Goal: Information Seeking & Learning: Learn about a topic

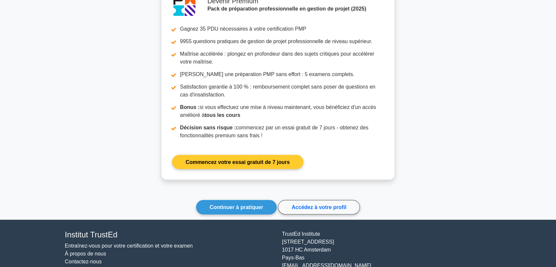
scroll to position [956, 0]
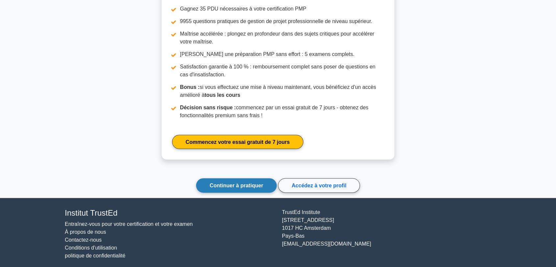
click at [233, 183] on font "Continuer à pratiquer" at bounding box center [236, 186] width 54 height 6
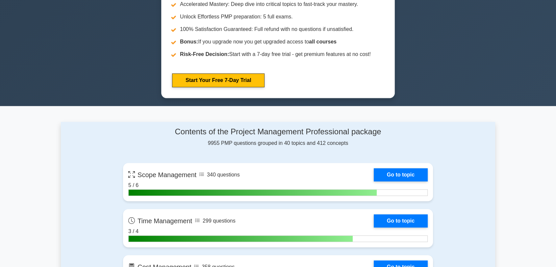
scroll to position [511, 0]
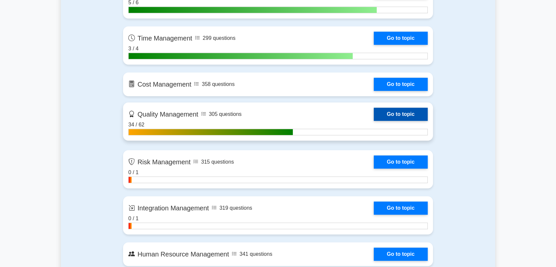
click at [391, 114] on link "Go to topic" at bounding box center [401, 114] width 54 height 13
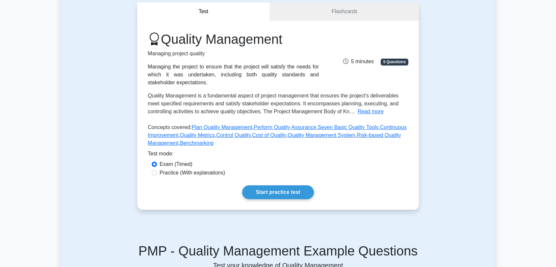
scroll to position [73, 0]
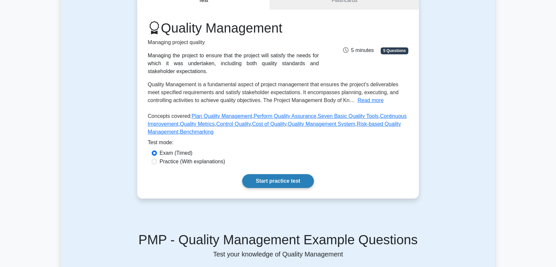
click at [292, 183] on link "Start practice test" at bounding box center [277, 181] width 71 height 14
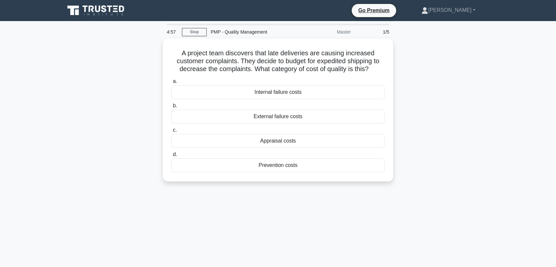
click at [469, 121] on div "A project team discovers that late deliveries are causing increased customer co…" at bounding box center [278, 113] width 434 height 151
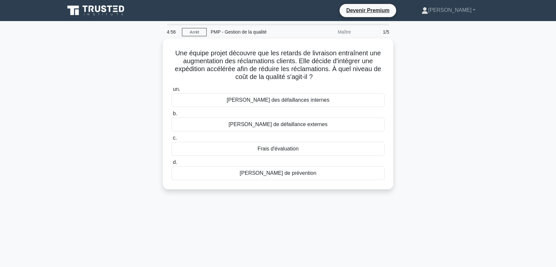
click at [129, 104] on div "Une équipe projet découvre que les retards de livraison entraînent une augmenta…" at bounding box center [278, 117] width 434 height 159
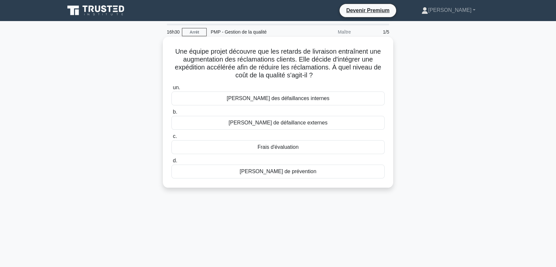
click at [282, 125] on font "Coûts de défaillance externes" at bounding box center [278, 123] width 99 height 6
click at [171, 114] on input "b. Coûts de défaillance externes" at bounding box center [171, 112] width 0 height 4
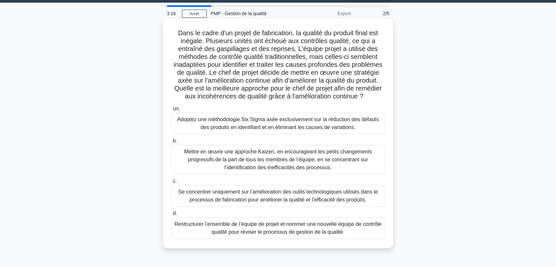
scroll to position [37, 0]
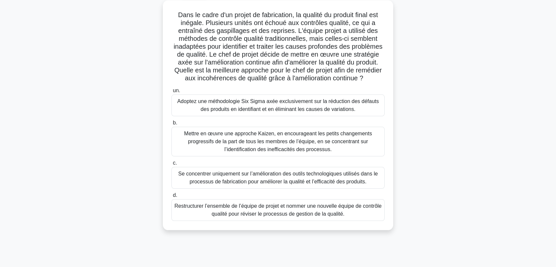
click at [243, 107] on font "Adoptez une méthodologie Six Sigma axée exclusivement sur la réduction des défa…" at bounding box center [278, 104] width 202 height 13
click at [171, 93] on input "un. Adoptez une méthodologie Six Sigma axée exclusivement sur la réduction des …" at bounding box center [171, 90] width 0 height 4
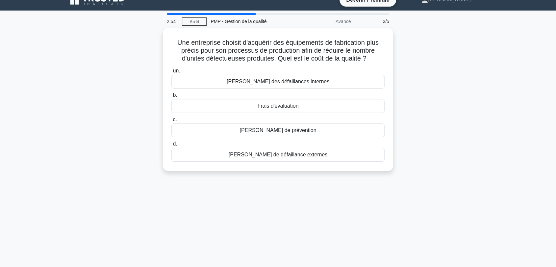
scroll to position [0, 0]
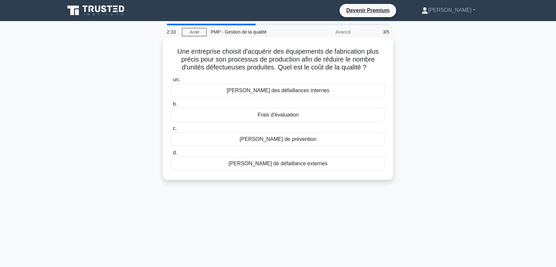
click at [274, 140] on font "Coûts de prévention" at bounding box center [278, 139] width 77 height 6
click at [171, 131] on input "c. Coûts de prévention" at bounding box center [171, 128] width 0 height 4
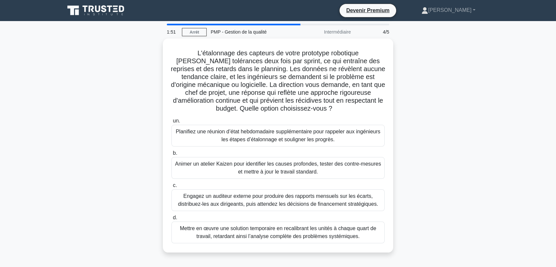
scroll to position [37, 0]
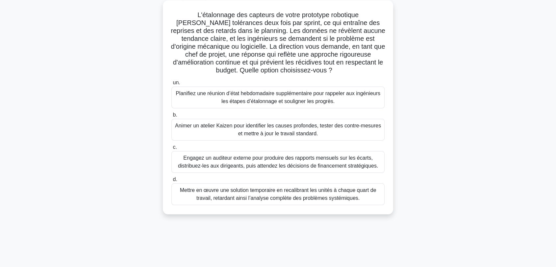
click at [318, 130] on font "Animer un atelier Kaizen pour identifier les causes profondes, tester des contr…" at bounding box center [277, 130] width 207 height 16
click at [171, 117] on input "b. Animer un atelier Kaizen pour identifier les causes profondes, tester des co…" at bounding box center [171, 115] width 0 height 4
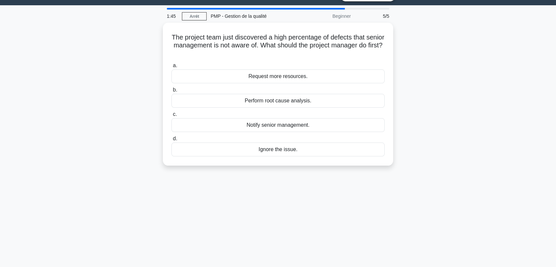
scroll to position [0, 0]
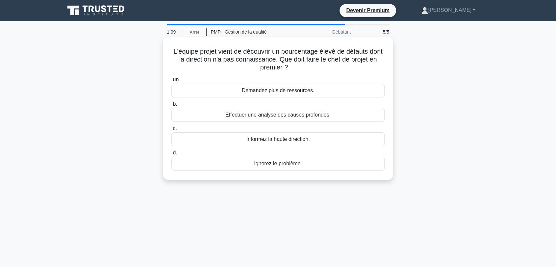
click at [279, 115] on font "Effectuer une analyse des causes profondes." at bounding box center [277, 115] width 105 height 6
click at [171, 106] on input "b. Effectuer une analyse des causes profondes." at bounding box center [171, 104] width 0 height 4
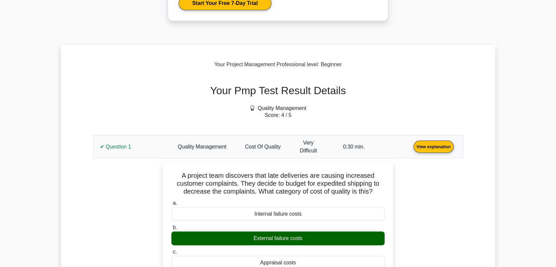
scroll to position [183, 0]
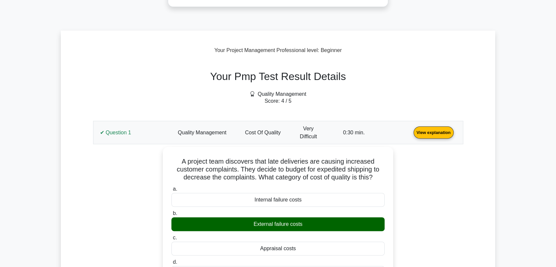
click at [411, 129] on link "View explanation" at bounding box center [433, 132] width 45 height 6
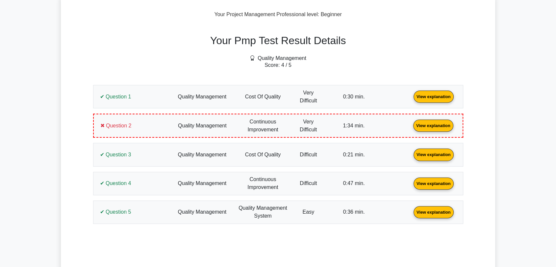
scroll to position [219, 0]
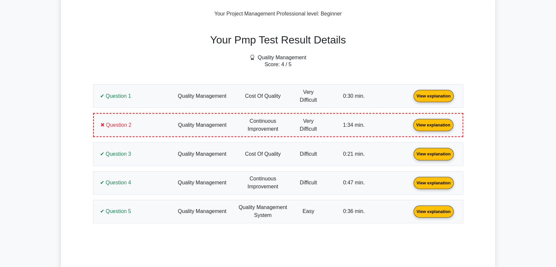
click at [410, 126] on link "View explanation" at bounding box center [432, 125] width 45 height 6
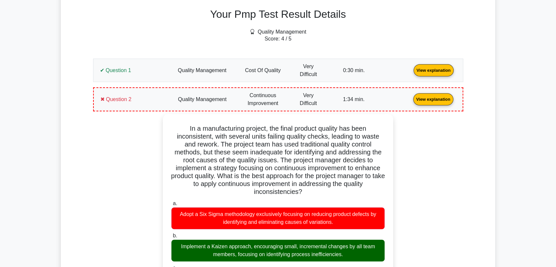
scroll to position [256, 0]
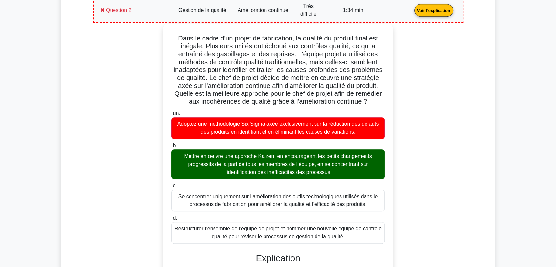
scroll to position [346, 0]
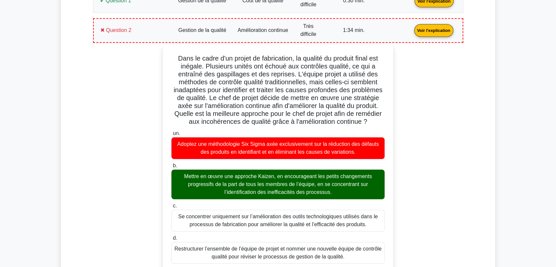
drag, startPoint x: 362, startPoint y: 168, endPoint x: 173, endPoint y: 60, distance: 217.3
click at [172, 58] on div "Dans le cadre d'un projet de fabrication, la qualité du produit final est inéga…" at bounding box center [277, 255] width 225 height 419
copy div "Dans le cadre d'un projet de fabrication, la qualité du produit final est inéga…"
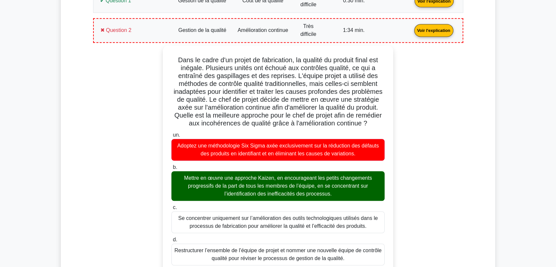
drag, startPoint x: 46, startPoint y: 152, endPoint x: 42, endPoint y: 148, distance: 4.9
click at [46, 151] on main "Devenir Premium Pack de préparation professionnelle en gestion de projet (2025)…" at bounding box center [278, 259] width 556 height 1168
click at [421, 130] on div "Dans le cadre d'un projet de fabrication, la qualité du produit final est inéga…" at bounding box center [278, 261] width 362 height 432
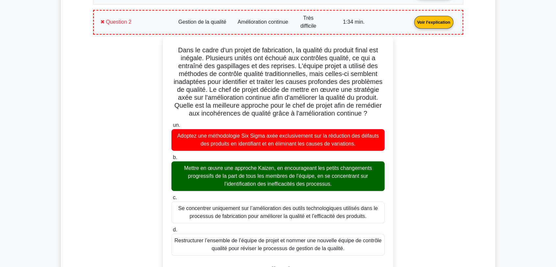
scroll to position [310, 0]
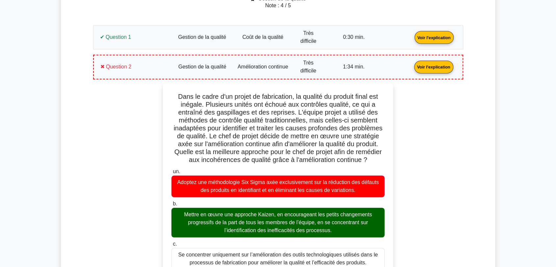
click at [411, 68] on link "Voir l'explication" at bounding box center [433, 66] width 44 height 6
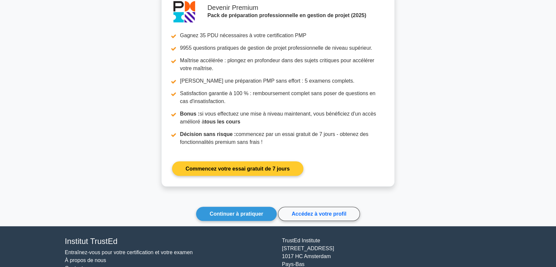
scroll to position [633, 0]
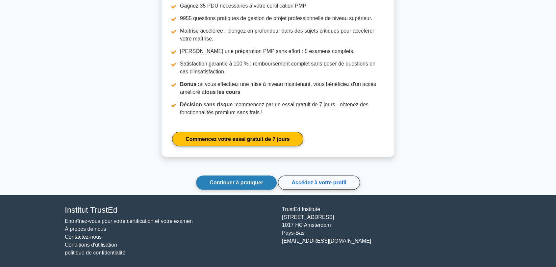
click at [254, 182] on font "Continuer à pratiquer" at bounding box center [236, 183] width 54 height 6
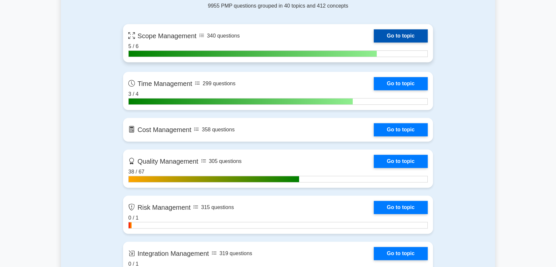
scroll to position [475, 0]
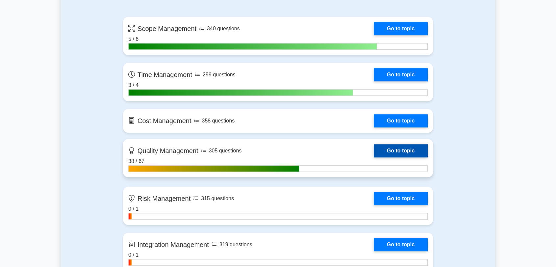
click at [395, 152] on link "Go to topic" at bounding box center [401, 150] width 54 height 13
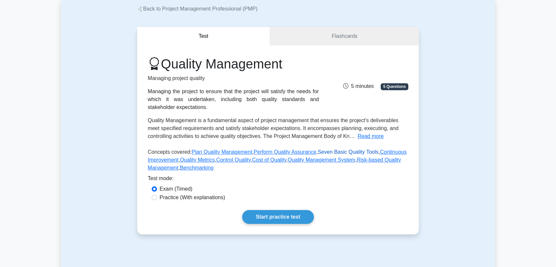
scroll to position [146, 0]
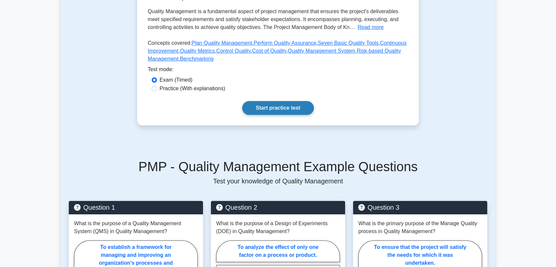
drag, startPoint x: 289, startPoint y: 110, endPoint x: 308, endPoint y: 104, distance: 20.1
click at [289, 110] on link "Start practice test" at bounding box center [277, 108] width 71 height 14
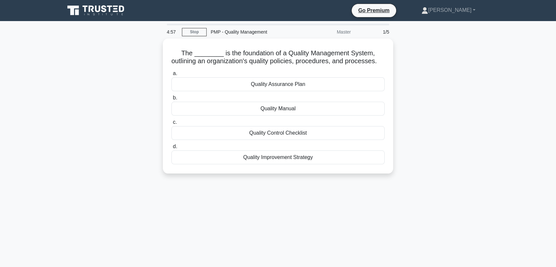
drag, startPoint x: 448, startPoint y: 70, endPoint x: 452, endPoint y: 69, distance: 3.7
click at [451, 70] on div "The ________ is the foundation of a Quality Management System, outlining an org…" at bounding box center [278, 109] width 434 height 143
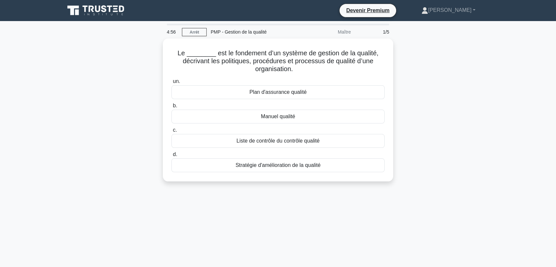
click at [85, 118] on div "Le ________ est le fondement d’un système de gestion de la qualité, décrivant l…" at bounding box center [278, 113] width 434 height 151
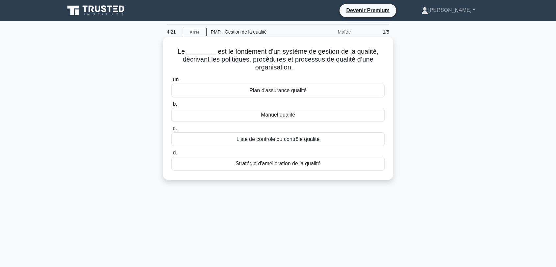
click at [279, 89] on font "Plan d'assurance qualité" at bounding box center [277, 90] width 57 height 6
click at [171, 82] on input "un. Plan d'assurance qualité" at bounding box center [171, 80] width 0 height 4
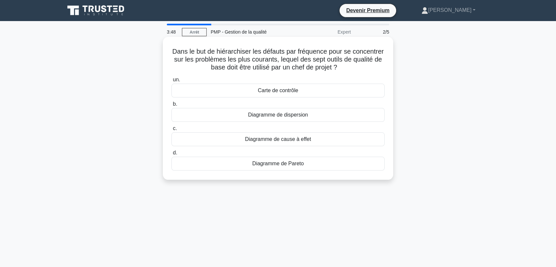
click at [269, 164] on font "Diagramme de Pareto" at bounding box center [278, 163] width 52 height 6
click at [171, 155] on input "d. Diagramme de Pareto" at bounding box center [171, 153] width 0 height 4
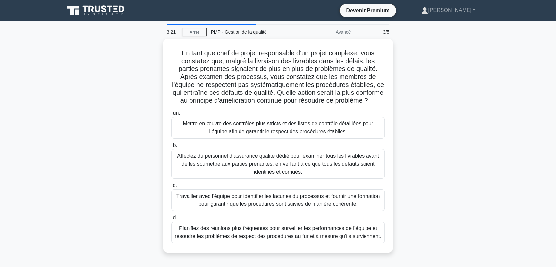
scroll to position [37, 0]
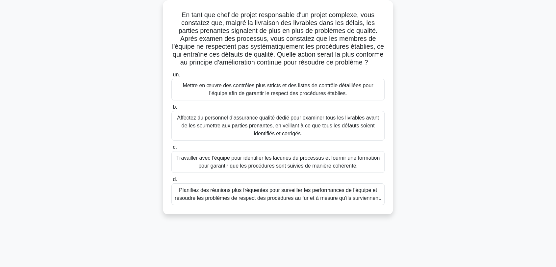
click at [292, 168] on font "Travailler avec l’équipe pour identifier les lacunes du processus et fournir un…" at bounding box center [277, 161] width 203 height 13
click at [171, 149] on input "c. Travailler avec l’équipe pour identifier les lacunes du processus et fournir…" at bounding box center [171, 147] width 0 height 4
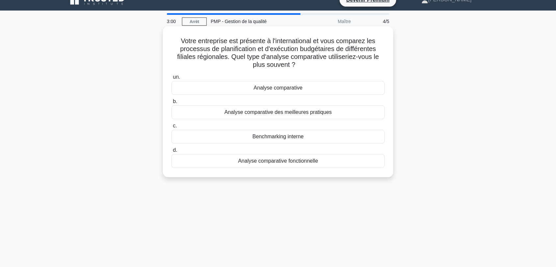
scroll to position [0, 0]
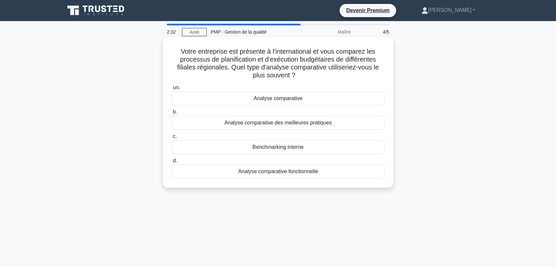
click at [286, 148] on font "Benchmarking interne" at bounding box center [277, 147] width 51 height 6
click at [171, 138] on input "c. Benchmarking interne" at bounding box center [171, 136] width 0 height 4
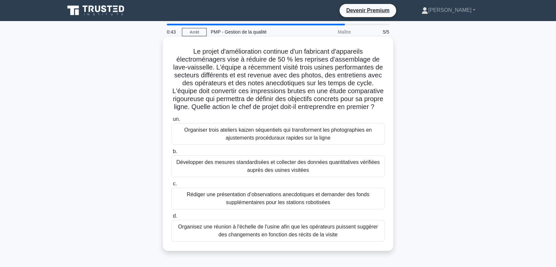
click at [312, 237] on font "Organisez une réunion à l'échelle de l'usine afin que les opérateurs puissent s…" at bounding box center [278, 230] width 200 height 13
click at [171, 218] on input "d. Organisez une réunion à l'échelle de l'usine afin que les opérateurs puissen…" at bounding box center [171, 216] width 0 height 4
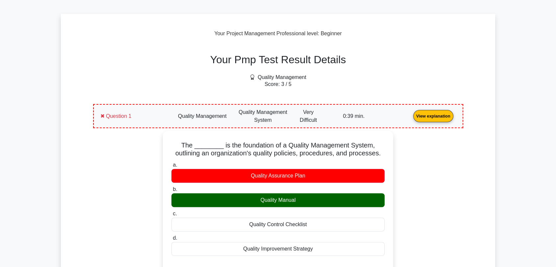
scroll to position [219, 0]
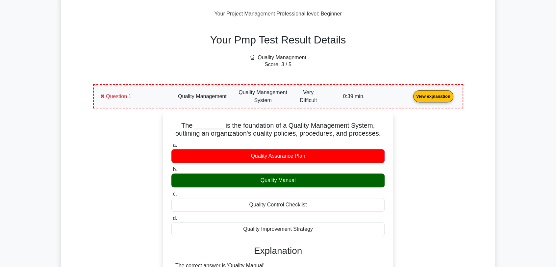
click at [410, 99] on link "View explanation" at bounding box center [432, 96] width 45 height 6
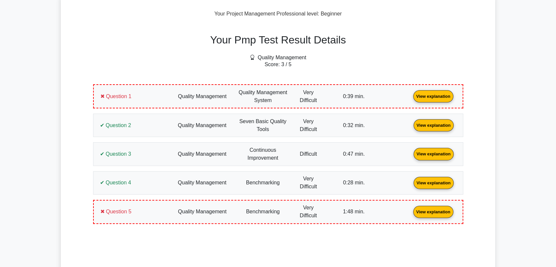
click at [410, 94] on link "View explanation" at bounding box center [432, 96] width 45 height 6
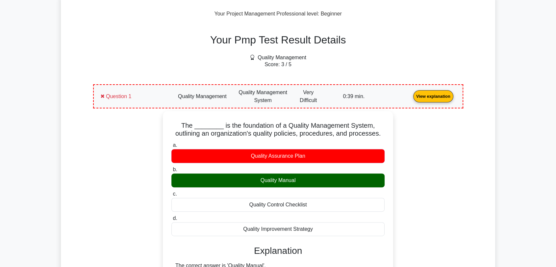
scroll to position [251, 0]
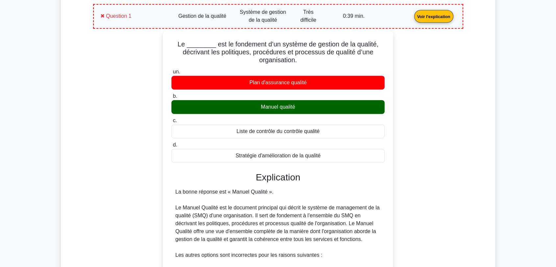
scroll to position [287, 0]
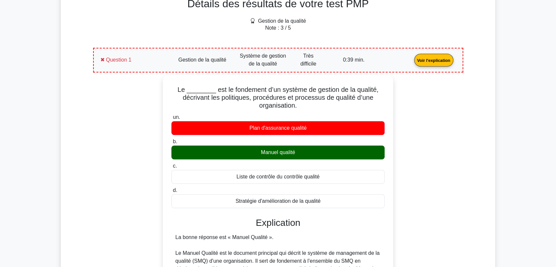
click at [411, 57] on link "Voir l'explication" at bounding box center [433, 60] width 44 height 6
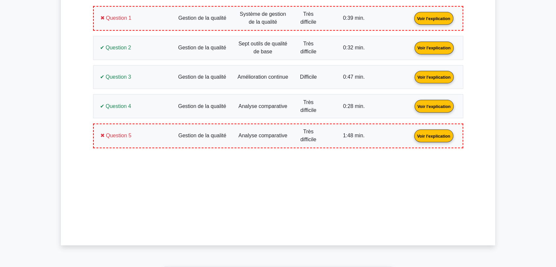
scroll to position [360, 0]
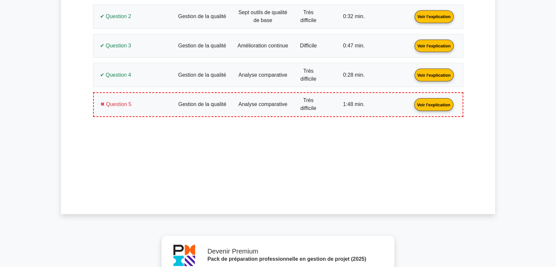
click at [411, 106] on link "Voir l'explication" at bounding box center [433, 104] width 44 height 6
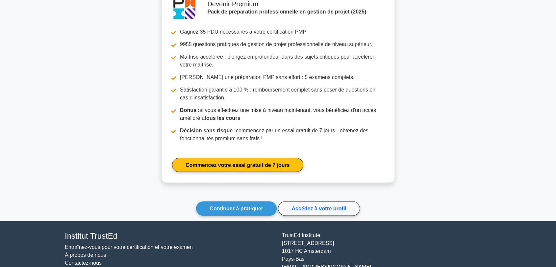
scroll to position [979, 0]
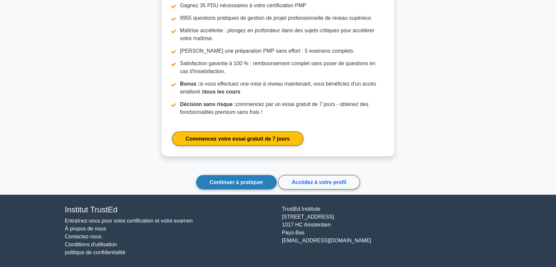
click at [236, 185] on link "Continuer à pratiquer" at bounding box center [236, 182] width 81 height 14
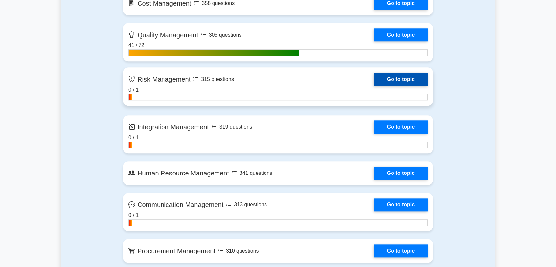
scroll to position [548, 0]
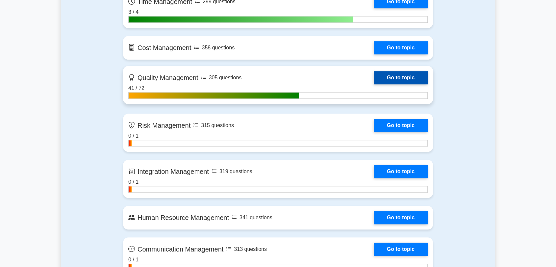
click at [401, 78] on link "Go to topic" at bounding box center [401, 77] width 54 height 13
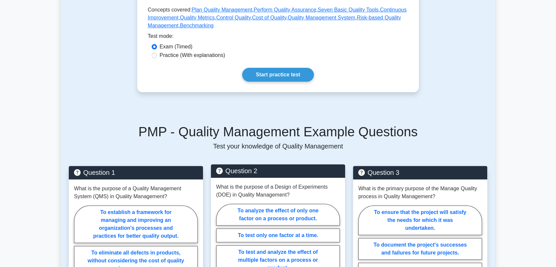
scroll to position [183, 0]
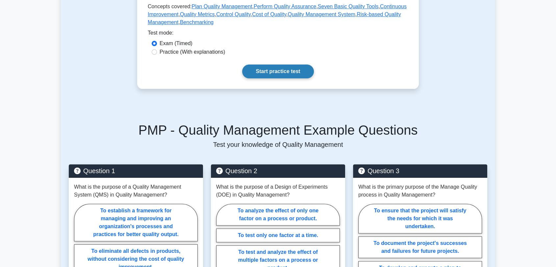
click at [282, 74] on link "Start practice test" at bounding box center [277, 71] width 71 height 14
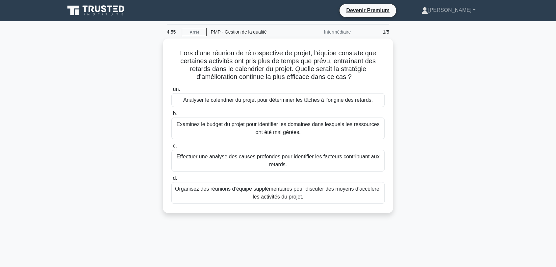
click at [453, 86] on div "Lors d'une réunion de rétrospective de projet, l'équipe constate que certaines …" at bounding box center [278, 129] width 434 height 182
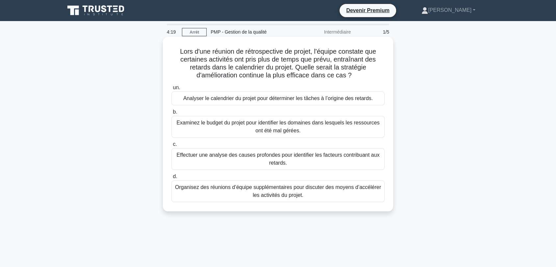
click at [283, 156] on font "Effectuer une analyse des causes profondes pour identifier les facteurs contrib…" at bounding box center [278, 158] width 203 height 13
click at [171, 146] on input "c. Effectuer une analyse des causes profondes pour identifier les facteurs cont…" at bounding box center [171, 144] width 0 height 4
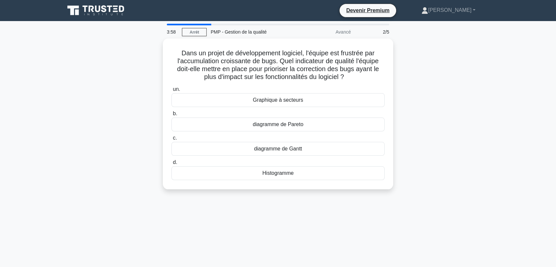
drag, startPoint x: 281, startPoint y: 123, endPoint x: 310, endPoint y: 193, distance: 76.0
click at [310, 193] on div "Dans un projet de développement logiciel, l'équipe est frustrée par l'accumulat…" at bounding box center [278, 117] width 434 height 159
click at [302, 206] on div "3:57 Arrêt PMP - Gestion de la qualité Avancé 2/5 Dans un projet de développeme…" at bounding box center [278, 188] width 434 height 329
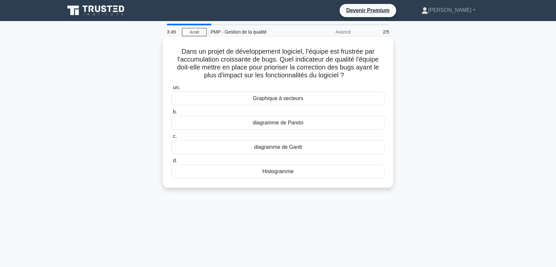
click at [285, 123] on font "diagramme de Pareto" at bounding box center [278, 123] width 51 height 6
click at [171, 114] on input "b. diagramme de Pareto" at bounding box center [171, 112] width 0 height 4
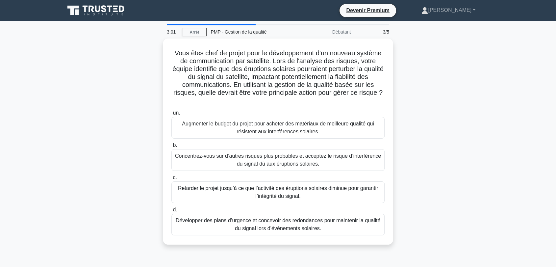
scroll to position [73, 0]
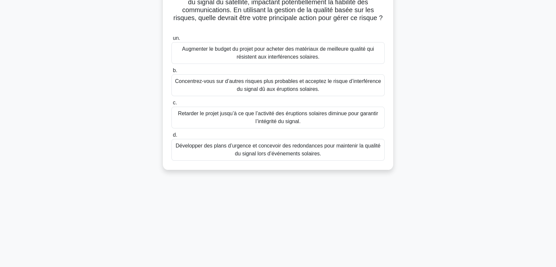
click at [243, 152] on font "Développer des plans d’urgence et concevoir des redondances pour maintenir la q…" at bounding box center [278, 149] width 205 height 13
click at [171, 137] on input "d. Développer des plans d’urgence et concevoir des redondances pour maintenir l…" at bounding box center [171, 135] width 0 height 4
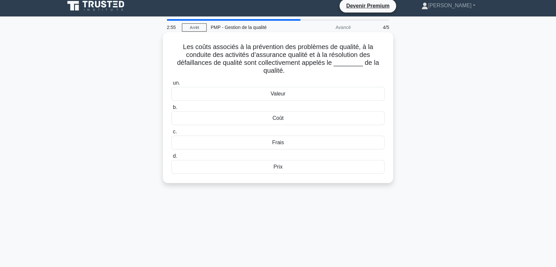
scroll to position [0, 0]
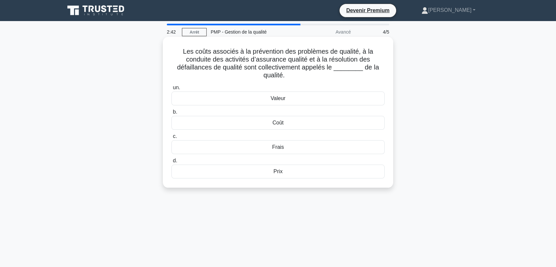
click at [282, 124] on font "Coût" at bounding box center [277, 123] width 11 height 6
click at [171, 114] on input "b. Coût" at bounding box center [171, 112] width 0 height 4
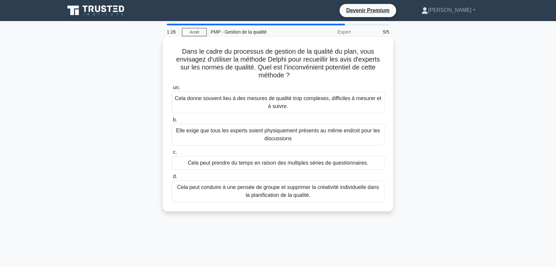
click at [305, 162] on font "Cela peut prendre du temps en raison des multiples séries de questionnaires." at bounding box center [278, 163] width 181 height 6
click at [171, 154] on input "c. Cela peut prendre du temps en raison des multiples séries de questionnaires." at bounding box center [171, 152] width 0 height 4
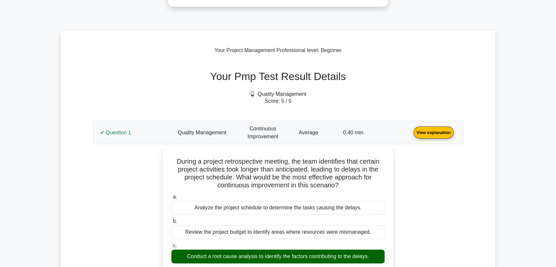
click at [411, 134] on link "View explanation" at bounding box center [433, 132] width 45 height 6
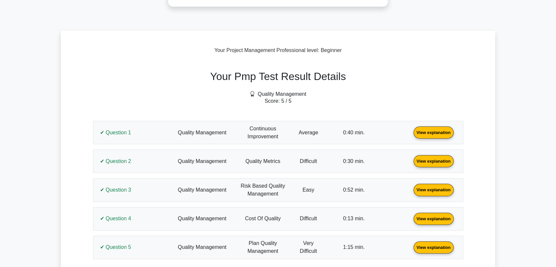
scroll to position [219, 0]
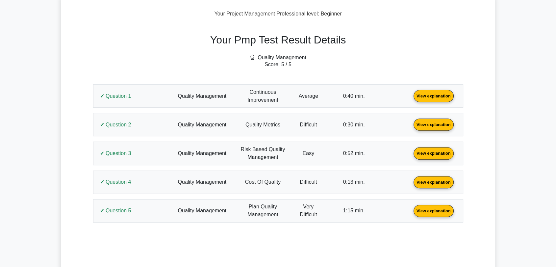
click at [411, 98] on link "View explanation" at bounding box center [433, 96] width 45 height 6
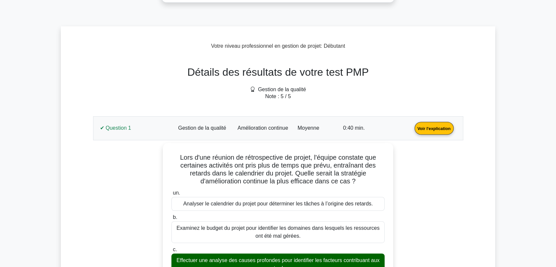
scroll to position [251, 0]
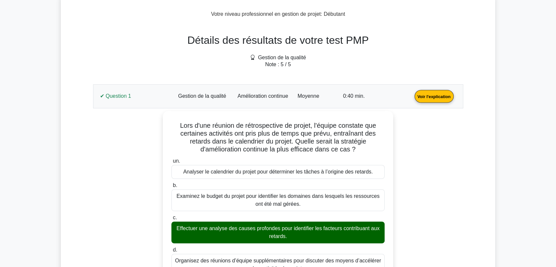
drag, startPoint x: 194, startPoint y: 100, endPoint x: 185, endPoint y: 102, distance: 9.4
click at [412, 99] on link "Voir l'explication" at bounding box center [434, 96] width 44 height 6
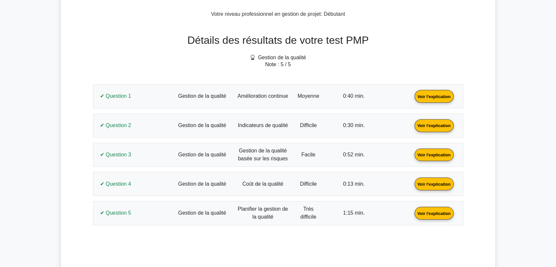
click at [412, 122] on link "Voir l'explication" at bounding box center [434, 125] width 44 height 6
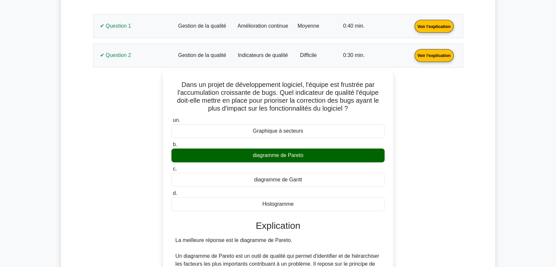
scroll to position [324, 0]
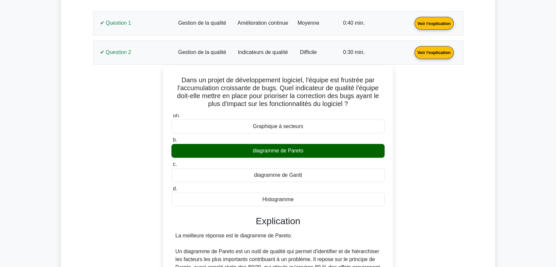
drag, startPoint x: 304, startPoint y: 197, endPoint x: 170, endPoint y: 80, distance: 178.0
click at [170, 80] on div "Dans un projet de développement logiciel, l'équipe est frustrée par l'accumulat…" at bounding box center [277, 254] width 225 height 372
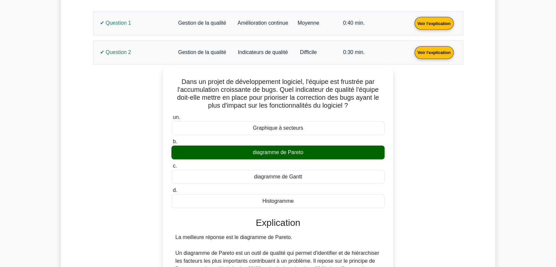
copy div "Dans un projet de développement logiciel, l'équipe est frustrée par l'accumulat…"
click at [445, 124] on div "Dans un projet de développement logiciel, l'équipe est frustrée par l'accumulat…" at bounding box center [278, 259] width 362 height 385
click at [412, 49] on link "Voir l'explication" at bounding box center [434, 52] width 44 height 6
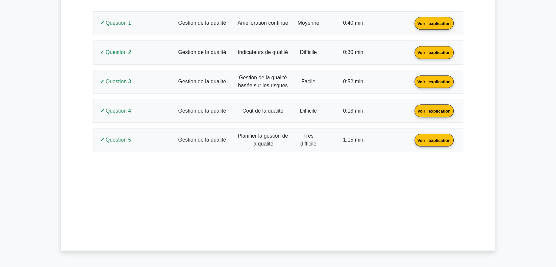
click at [412, 78] on link "Voir l'explication" at bounding box center [434, 81] width 44 height 6
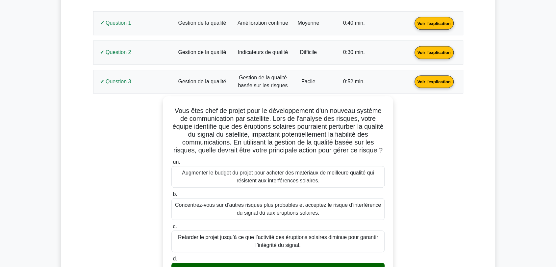
scroll to position [360, 0]
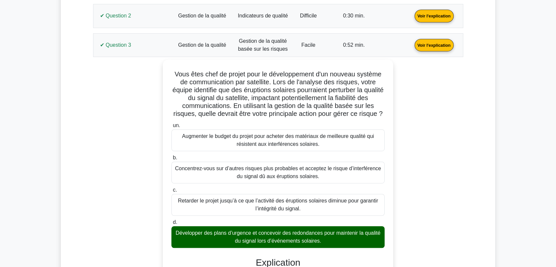
click at [412, 45] on link "Voir l'explication" at bounding box center [434, 45] width 44 height 6
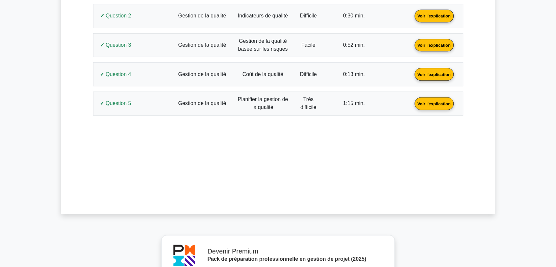
click at [412, 45] on link "Voir l'explication" at bounding box center [434, 45] width 44 height 6
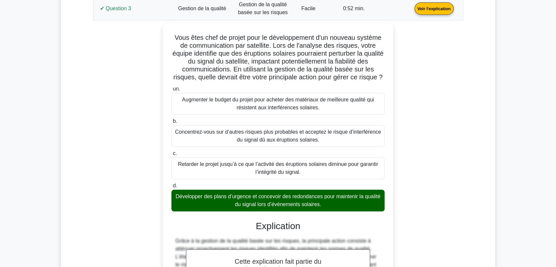
scroll to position [397, 0]
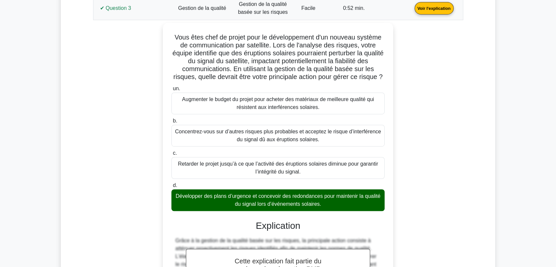
click at [412, 6] on link "Voir l'explication" at bounding box center [434, 8] width 44 height 6
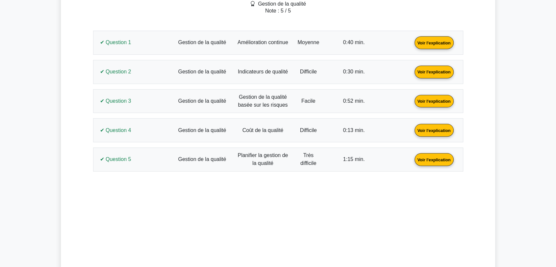
scroll to position [287, 0]
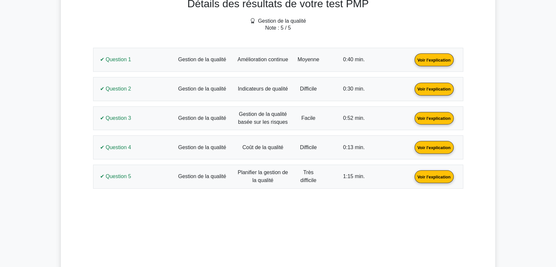
click at [412, 149] on link "Voir l'explication" at bounding box center [434, 147] width 44 height 6
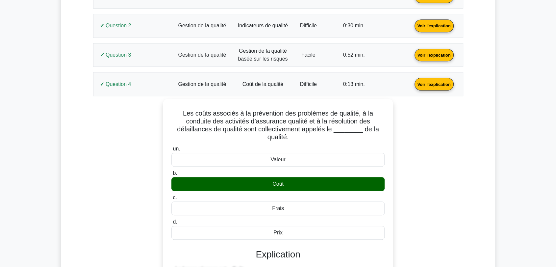
scroll to position [360, 0]
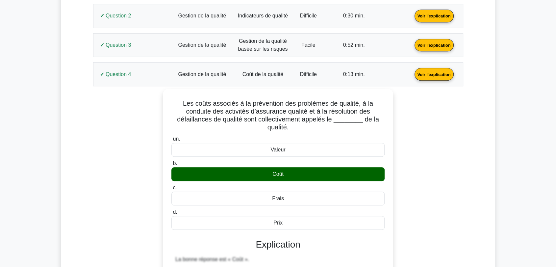
click at [412, 46] on link "Voir l'explication" at bounding box center [434, 45] width 44 height 6
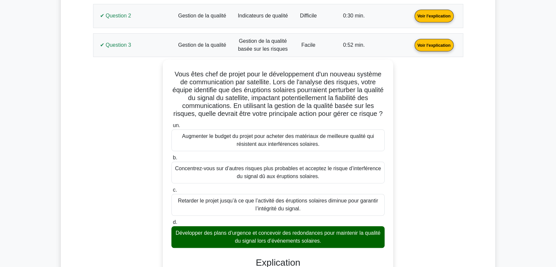
click at [412, 42] on link "Voir l'explication" at bounding box center [434, 45] width 44 height 6
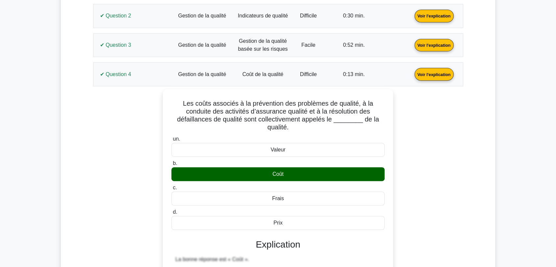
click at [412, 74] on link "Voir l'explication" at bounding box center [434, 74] width 44 height 6
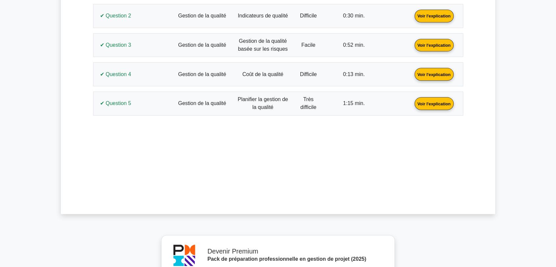
click at [412, 74] on link "Voir l'explication" at bounding box center [434, 74] width 44 height 6
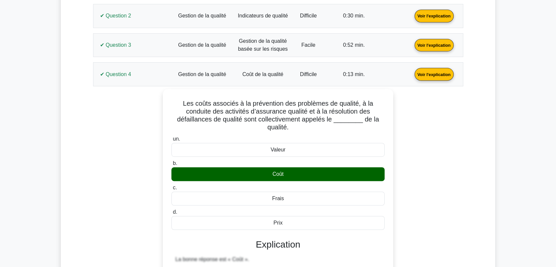
click at [412, 74] on link "Voir l'explication" at bounding box center [434, 74] width 44 height 6
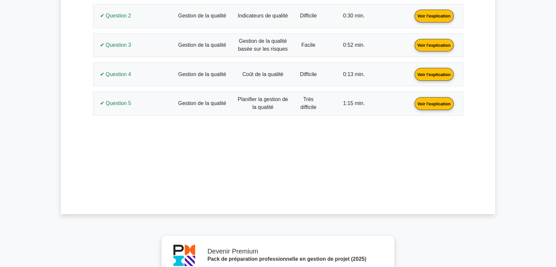
click at [412, 100] on link "Voir l'explication" at bounding box center [434, 103] width 44 height 6
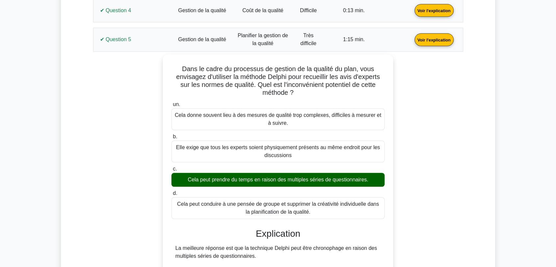
scroll to position [434, 0]
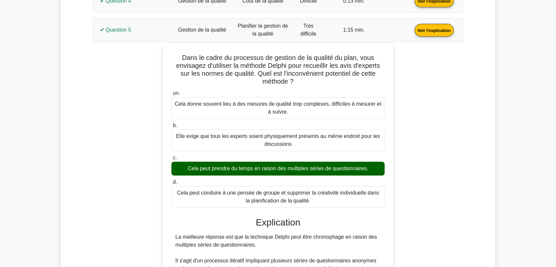
drag, startPoint x: 313, startPoint y: 196, endPoint x: 179, endPoint y: 53, distance: 195.9
click at [179, 53] on div "Dans le cadre du processus de gestion de la qualité du plan, vous envisagez d'u…" at bounding box center [277, 243] width 225 height 395
copy div "Dans le cadre du processus de gestion de la qualité du plan, vous envisagez d'u…"
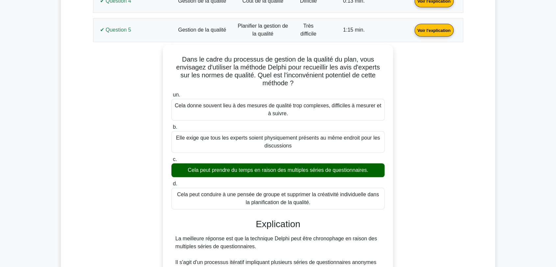
click at [126, 116] on div "Dans le cadre du processus de gestion de la qualité du plan, vous envisagez d'u…" at bounding box center [278, 249] width 362 height 408
click at [412, 29] on link "Voir l'explication" at bounding box center [434, 30] width 44 height 6
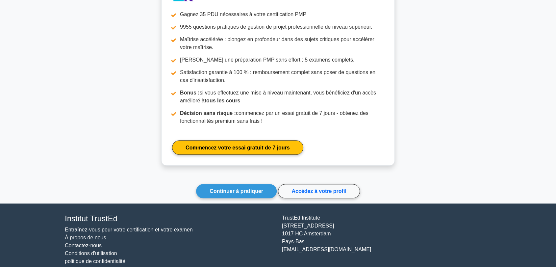
scroll to position [633, 0]
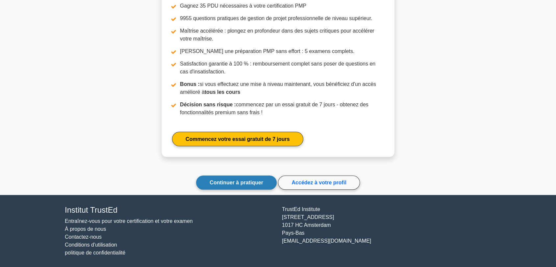
click at [211, 177] on link "Continuer à pratiquer" at bounding box center [236, 182] width 81 height 14
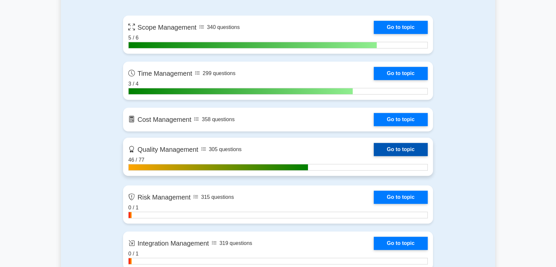
scroll to position [511, 0]
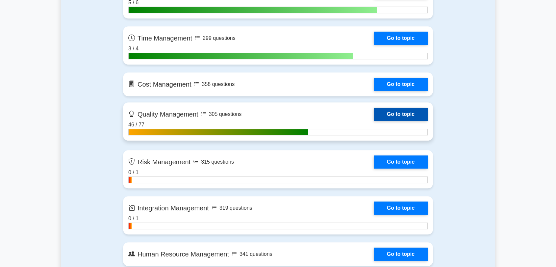
click at [399, 114] on link "Go to topic" at bounding box center [401, 114] width 54 height 13
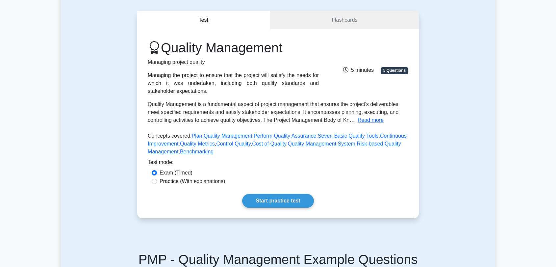
scroll to position [110, 0]
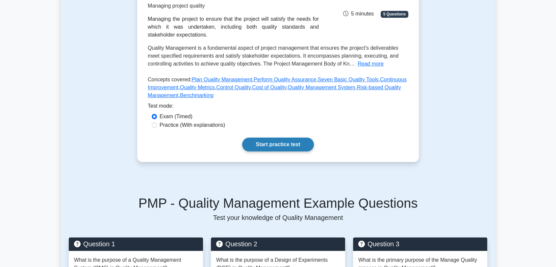
click at [280, 142] on link "Start practice test" at bounding box center [277, 144] width 71 height 14
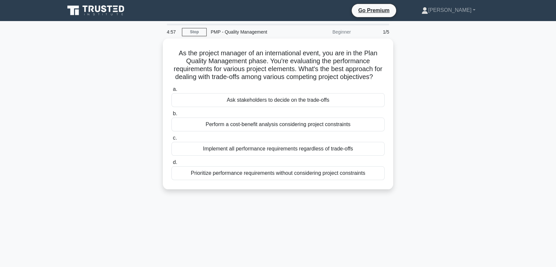
click at [439, 72] on div "As the project manager of an international event, you are in the Plan Quality M…" at bounding box center [278, 117] width 434 height 159
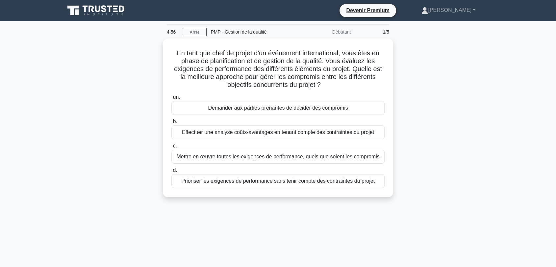
click at [124, 155] on div "En tant que chef de projet d'un événement international, vous êtes en phase de …" at bounding box center [278, 121] width 434 height 166
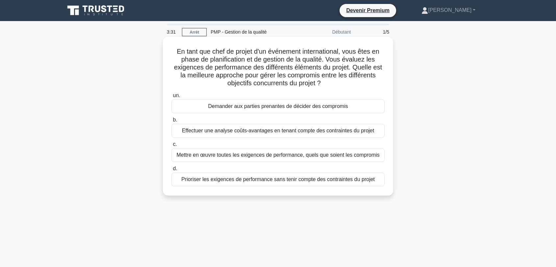
click at [229, 132] on font "Effectuer une analyse coûts-avantages en tenant compte des contraintes du projet" at bounding box center [278, 131] width 192 height 6
click at [171, 122] on input "b. Effectuer une analyse coûts-avantages en tenant compte des contraintes du pr…" at bounding box center [171, 120] width 0 height 4
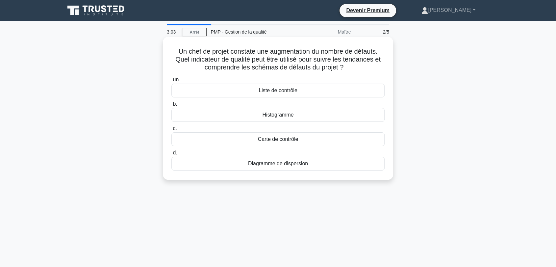
click at [279, 117] on font "Histogramme" at bounding box center [277, 115] width 31 height 6
click at [171, 106] on input "b. Histogramme" at bounding box center [171, 104] width 0 height 4
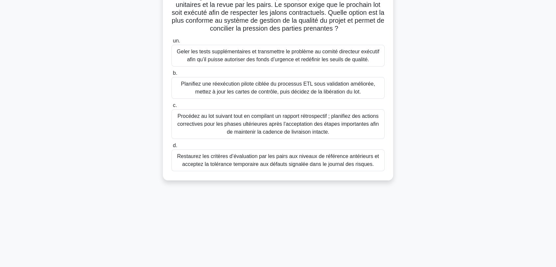
scroll to position [89, 0]
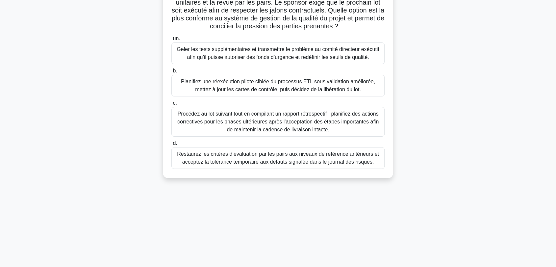
click at [286, 85] on font "Planifiez une réexécution pilote ciblée du processus ETL sous validation amélio…" at bounding box center [278, 85] width 194 height 13
click at [171, 73] on input "b. Planifiez une réexécution pilote ciblée du processus ETL sous validation amé…" at bounding box center [171, 71] width 0 height 4
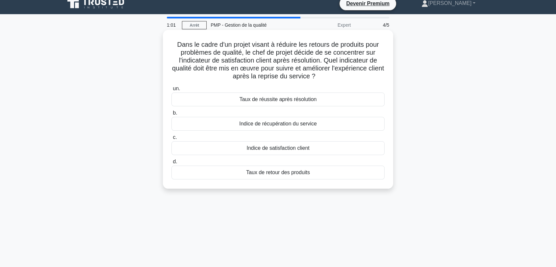
scroll to position [0, 0]
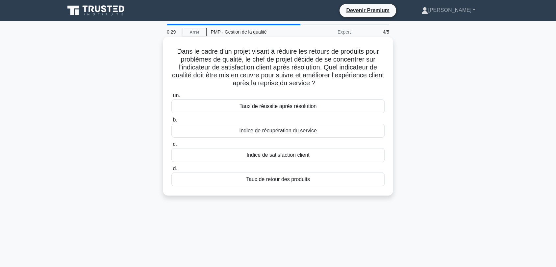
click at [278, 181] on font "Taux de retour des produits" at bounding box center [278, 179] width 64 height 6
click at [171, 171] on input "d. Taux de retour des produits" at bounding box center [171, 168] width 0 height 4
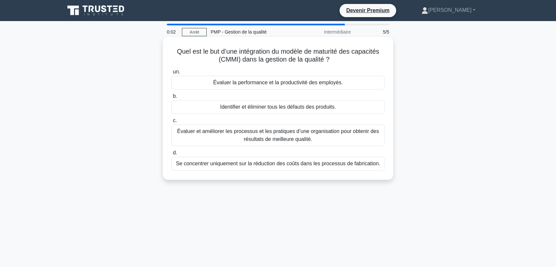
click at [260, 135] on font "Évaluer et améliorer les processus et les pratiques d’une organisation pour obt…" at bounding box center [277, 135] width 207 height 16
click at [171, 123] on input "c. Évaluer et améliorer les processus et les pratiques d’une organisation pour …" at bounding box center [171, 120] width 0 height 4
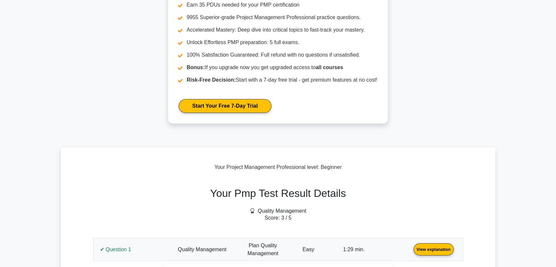
scroll to position [183, 0]
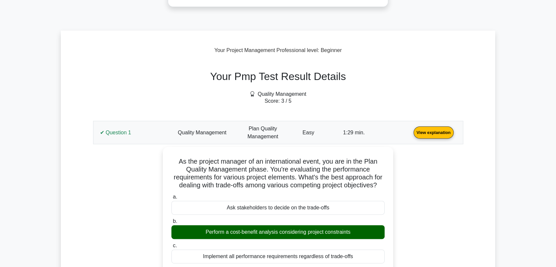
click at [411, 131] on link "View explanation" at bounding box center [433, 132] width 45 height 6
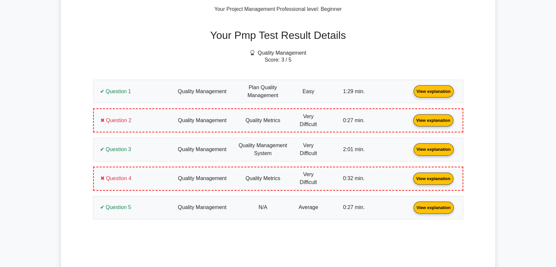
scroll to position [219, 0]
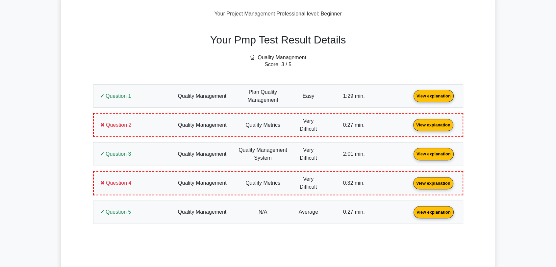
click at [411, 95] on link "View explanation" at bounding box center [433, 96] width 45 height 6
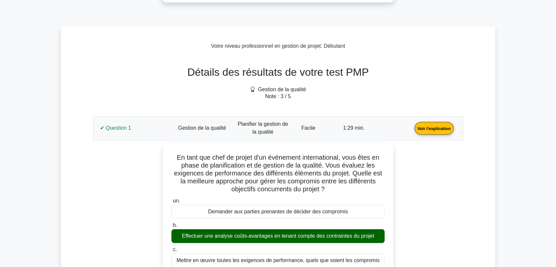
scroll to position [251, 0]
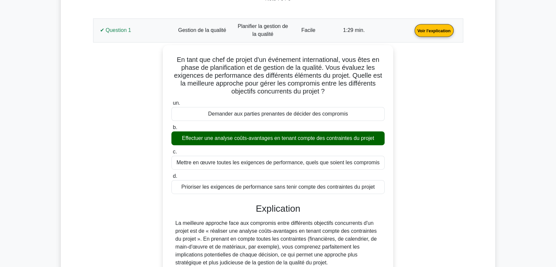
scroll to position [324, 0]
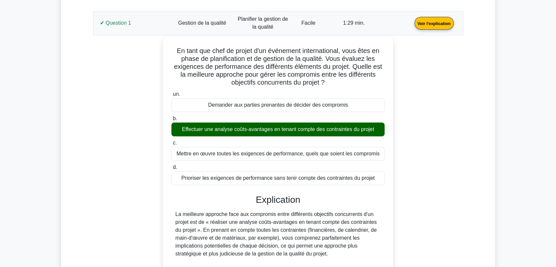
drag, startPoint x: 374, startPoint y: 176, endPoint x: 175, endPoint y: 48, distance: 236.6
click at [175, 48] on div "En tant que chef de projet d'un événement international, vous êtes en phase de …" at bounding box center [277, 213] width 225 height 348
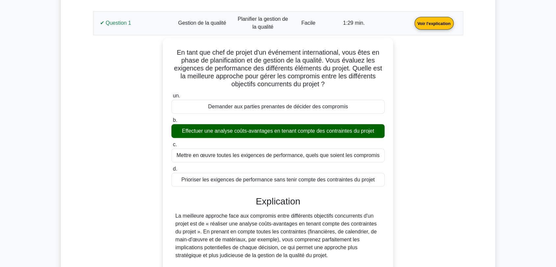
copy div "En tant que chef de projet d'un événement international, vous êtes en phase de …"
click at [412, 20] on link "Voir l'explication" at bounding box center [434, 23] width 44 height 6
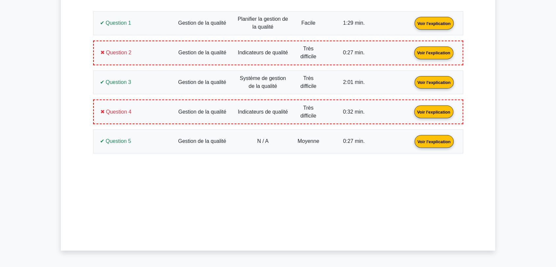
click at [411, 51] on link "Voir l'explication" at bounding box center [433, 52] width 44 height 6
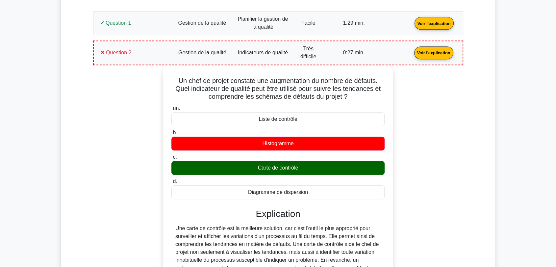
drag, startPoint x: 315, startPoint y: 192, endPoint x: 166, endPoint y: 81, distance: 186.1
click at [166, 81] on div "Un chef de projet constate une augmentation du nombre de défauts. Quel indicate…" at bounding box center [277, 211] width 225 height 285
drag, startPoint x: 174, startPoint y: 79, endPoint x: 313, endPoint y: 193, distance: 180.2
click at [313, 193] on div "Un chef de projet constate une augmentation du nombre de défauts. Quel indicate…" at bounding box center [277, 211] width 225 height 285
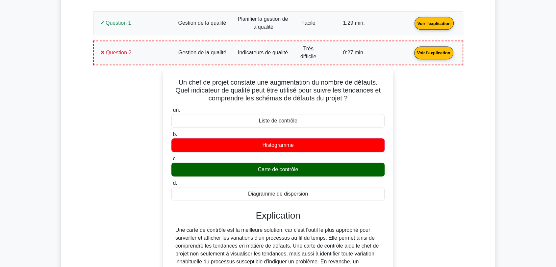
copy div "Un chef de projet constate une augmentation du nombre de défauts. Quel indicate…"
click at [94, 150] on div "Un chef de projet constate une augmentation du nombre de défauts. Quel indicate…" at bounding box center [278, 225] width 370 height 314
click at [411, 49] on link "Voir l'explication" at bounding box center [433, 52] width 44 height 6
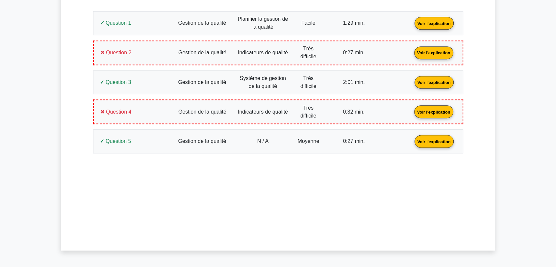
click at [412, 85] on link "Voir l'explication" at bounding box center [434, 82] width 44 height 6
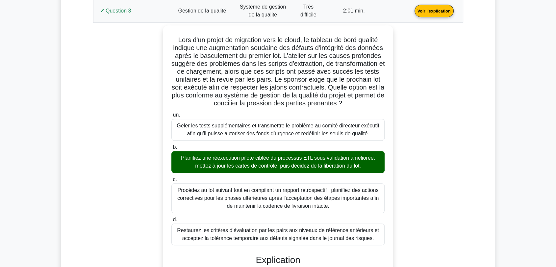
scroll to position [397, 0]
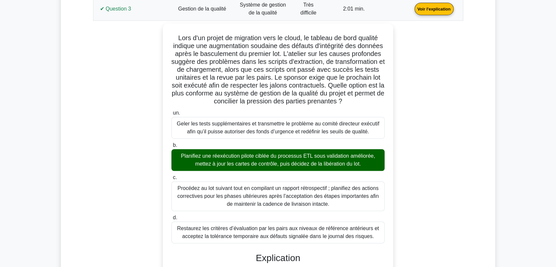
drag, startPoint x: 366, startPoint y: 231, endPoint x: 161, endPoint y: 36, distance: 282.4
click at [161, 36] on div "Lors d'un projet de migration vers le cloud, le tableau de bord qualité indique…" at bounding box center [278, 235] width 362 height 424
copy div "Lors d'un projet de migration vers le cloud, le tableau de bord qualité indique…"
click at [120, 131] on div "Lors d'un projet de migration vers le cloud, le tableau de bord qualité indique…" at bounding box center [278, 235] width 362 height 424
click at [412, 10] on link "Voir l'explication" at bounding box center [434, 9] width 44 height 6
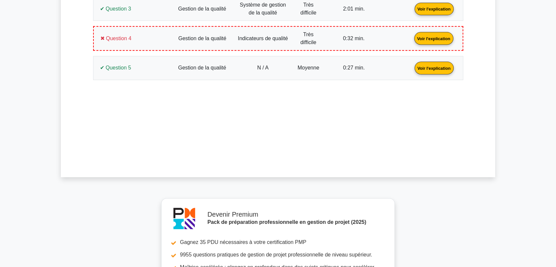
click at [411, 37] on link "Voir l'explication" at bounding box center [433, 38] width 44 height 6
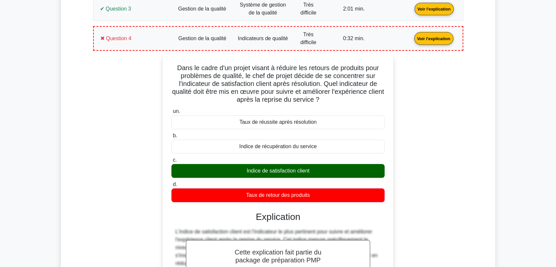
click at [411, 41] on link "Voir l'explication" at bounding box center [433, 38] width 44 height 6
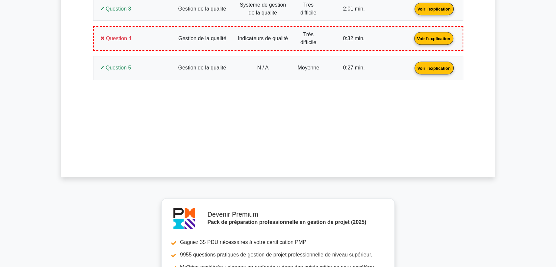
click at [412, 65] on link "Voir l'explication" at bounding box center [434, 68] width 44 height 6
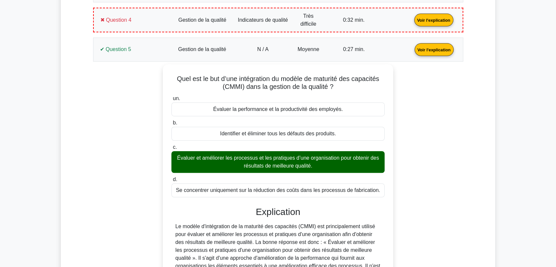
scroll to position [434, 0]
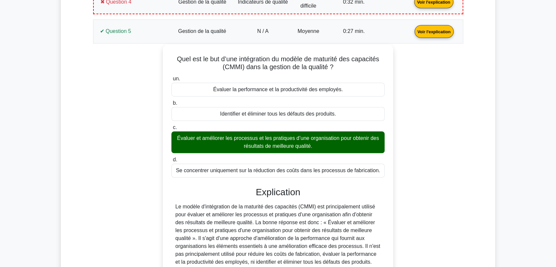
drag, startPoint x: 381, startPoint y: 166, endPoint x: 169, endPoint y: 57, distance: 238.9
click at [169, 57] on div "Quel est le but d’une intégration du modèle de maturité des capacités (CMMI) da…" at bounding box center [277, 177] width 225 height 261
copy div "Quel est le but d’une intégration du modèle de maturité des capacités (CMMI) da…"
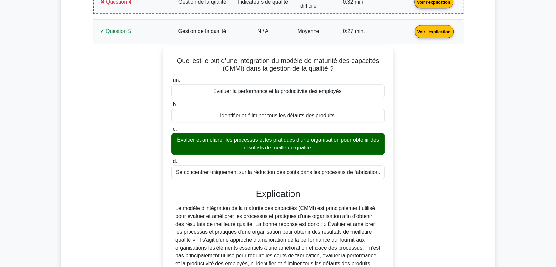
click at [412, 29] on link "Voir l'explication" at bounding box center [434, 31] width 44 height 6
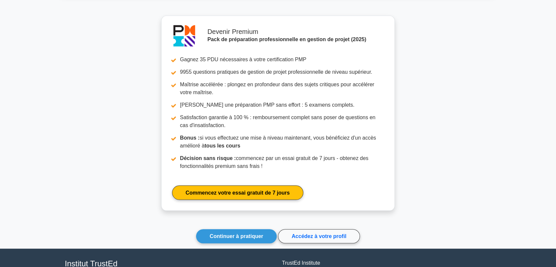
scroll to position [633, 0]
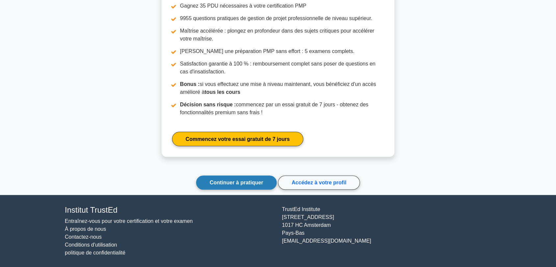
click at [235, 180] on font "Continuer à pratiquer" at bounding box center [236, 183] width 54 height 6
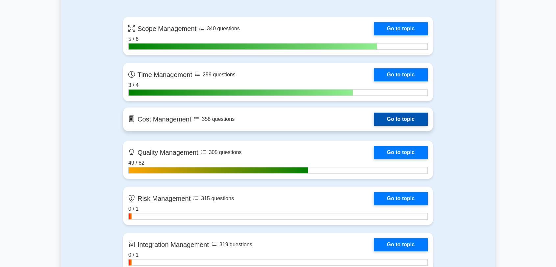
scroll to position [511, 0]
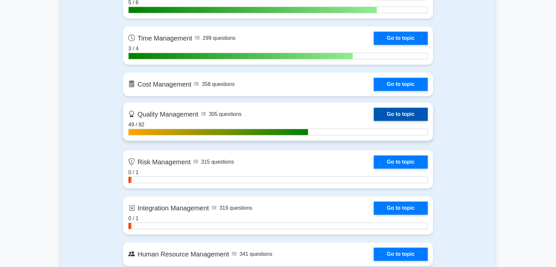
click at [398, 114] on link "Go to topic" at bounding box center [401, 114] width 54 height 13
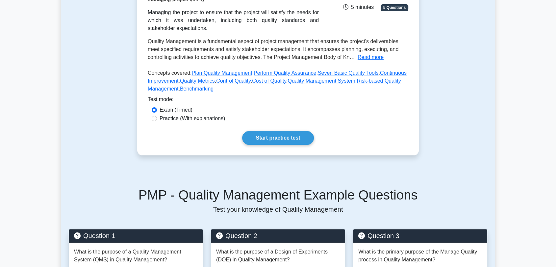
scroll to position [146, 0]
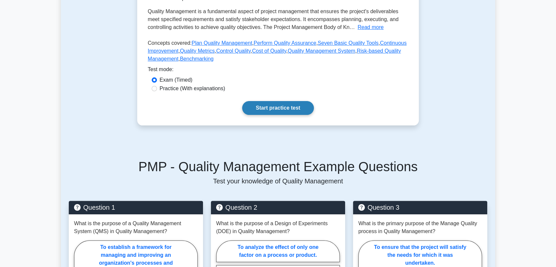
click at [288, 108] on link "Start practice test" at bounding box center [277, 108] width 71 height 14
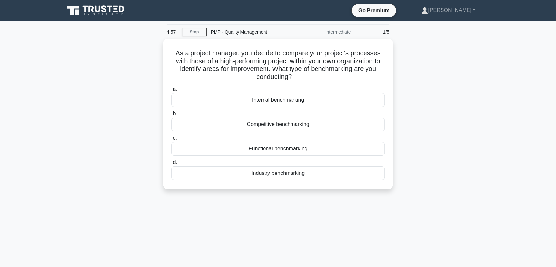
click at [452, 97] on div "As a project manager, you decide to compare your project's processes with those…" at bounding box center [278, 117] width 434 height 159
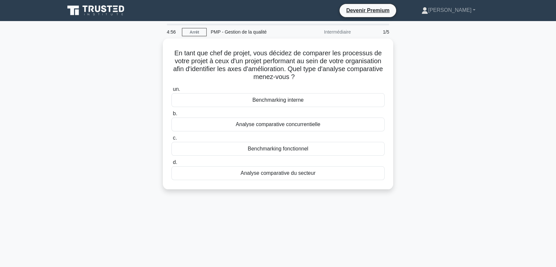
click at [56, 149] on main "4:56 [GEOGRAPHIC_DATA] PMP - Gestion de la qualité Intermédiaire 1/5 En tant qu…" at bounding box center [278, 188] width 556 height 334
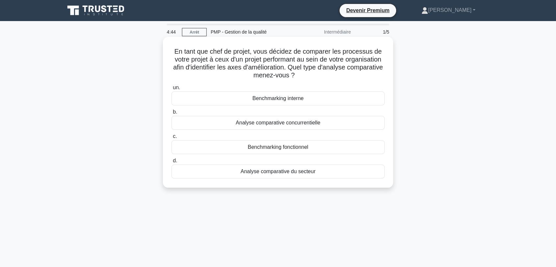
click at [282, 103] on div "Benchmarking interne" at bounding box center [277, 98] width 213 height 14
click at [171, 90] on input "un. Benchmarking interne" at bounding box center [171, 88] width 0 height 4
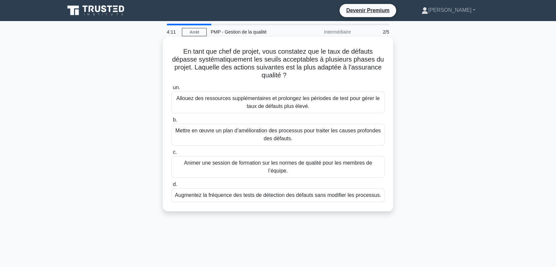
click at [309, 135] on font "Mettre en œuvre un plan d’amélioration des processus pour traiter les causes pr…" at bounding box center [277, 135] width 207 height 16
click at [171, 122] on input "b. Mettre en œuvre un plan d’amélioration des processus pour traiter les causes…" at bounding box center [171, 120] width 0 height 4
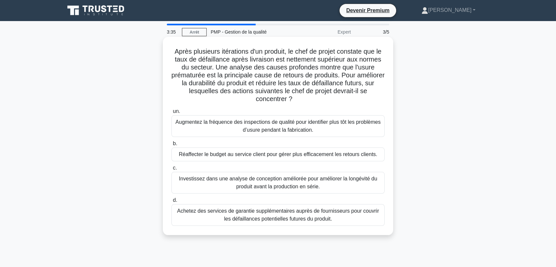
click at [290, 188] on font "Investissez dans une analyse de conception améliorée pour améliorer la longévit…" at bounding box center [278, 182] width 198 height 13
click at [171, 170] on input "c. Investissez dans une analyse de conception améliorée pour améliorer la longé…" at bounding box center [171, 168] width 0 height 4
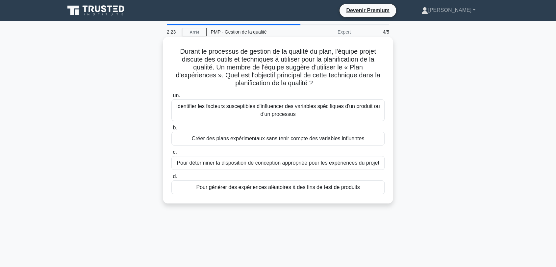
click at [286, 190] on font "Pour générer des expériences aléatoires à des fins de test de produits" at bounding box center [277, 187] width 163 height 6
click at [171, 179] on input "d. Pour générer des expériences aléatoires à des fins de test de produits" at bounding box center [171, 176] width 0 height 4
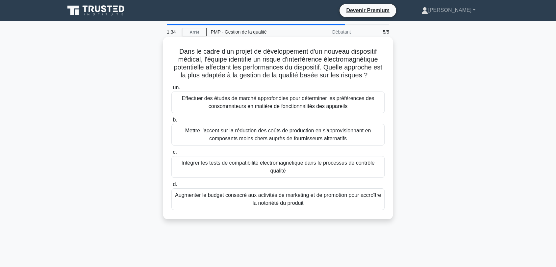
click at [282, 164] on font "Intégrer les tests de compatibilité électromagnétique dans le processus de cont…" at bounding box center [278, 166] width 193 height 13
click at [171, 154] on input "c. Intégrer les tests de compatibilité électromagnétique dans le processus de c…" at bounding box center [171, 152] width 0 height 4
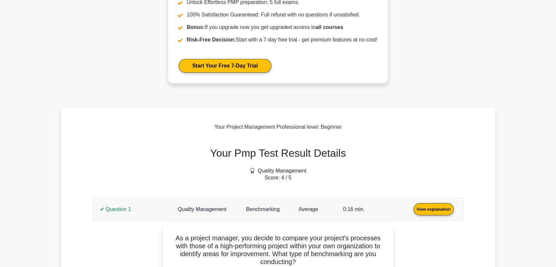
scroll to position [219, 0]
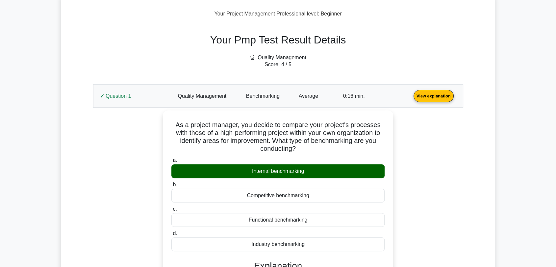
click at [411, 98] on link "View explanation" at bounding box center [433, 96] width 45 height 6
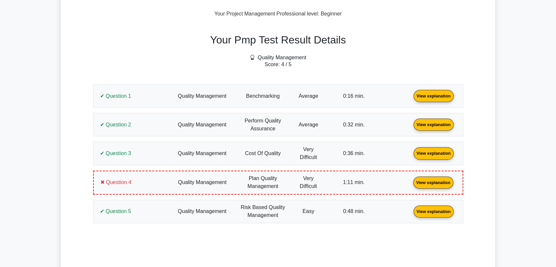
drag, startPoint x: 331, startPoint y: 95, endPoint x: 420, endPoint y: 67, distance: 93.3
click at [411, 95] on link "View explanation" at bounding box center [433, 96] width 45 height 6
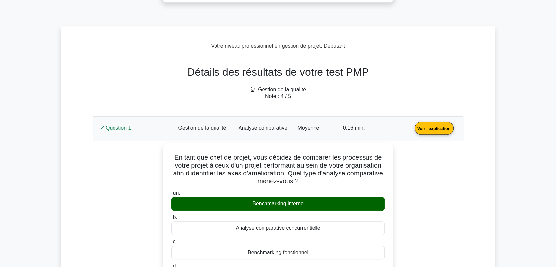
scroll to position [251, 0]
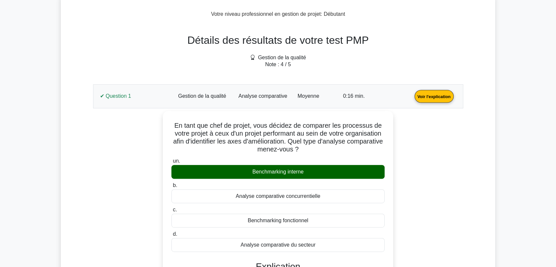
click at [412, 93] on link "Voir l'explication" at bounding box center [434, 96] width 44 height 6
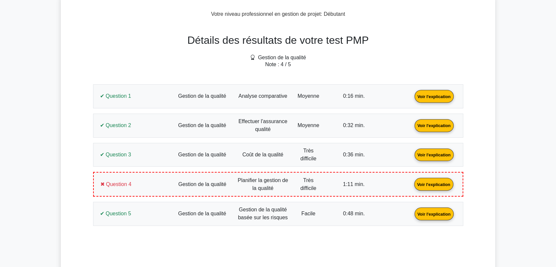
click at [412, 122] on link "Voir l'explication" at bounding box center [434, 125] width 44 height 6
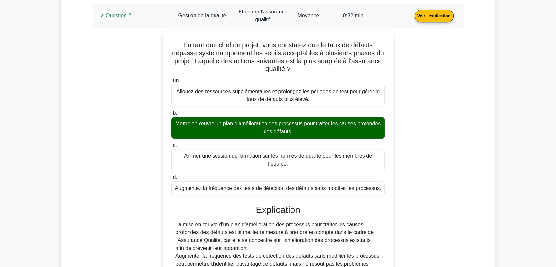
scroll to position [287, 0]
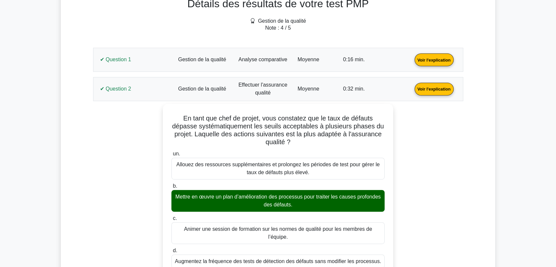
click at [412, 86] on link "Voir l'explication" at bounding box center [434, 89] width 44 height 6
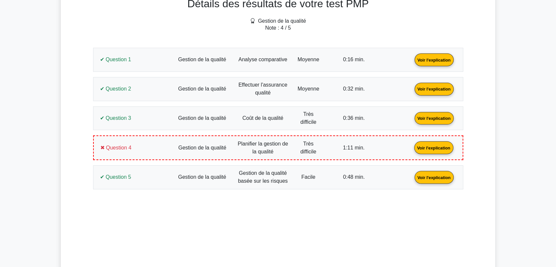
click at [412, 120] on link "Voir l'explication" at bounding box center [434, 118] width 44 height 6
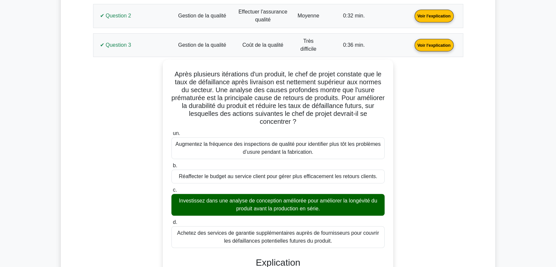
scroll to position [397, 0]
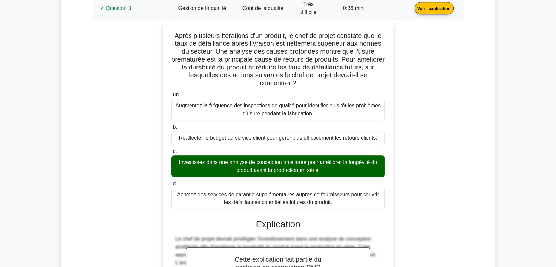
drag, startPoint x: 334, startPoint y: 201, endPoint x: 168, endPoint y: 35, distance: 235.3
click at [168, 35] on div "Après plusieurs itérations d'un produit, le chef de projet constate que le taux…" at bounding box center [277, 206] width 225 height 364
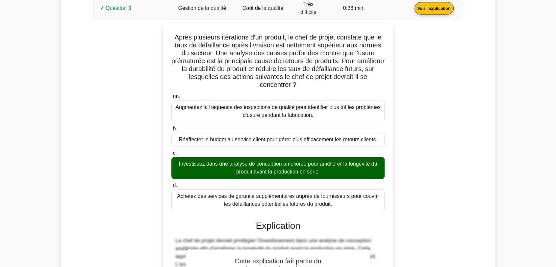
copy div "Après plusieurs itérations d'un produit, le chef de projet constate que le taux…"
click at [412, 11] on link "Voir l'explication" at bounding box center [434, 8] width 44 height 6
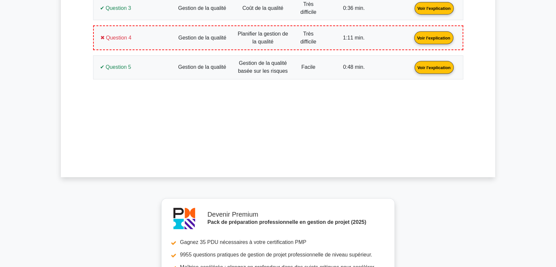
click at [411, 39] on link "Voir l'explication" at bounding box center [433, 38] width 44 height 6
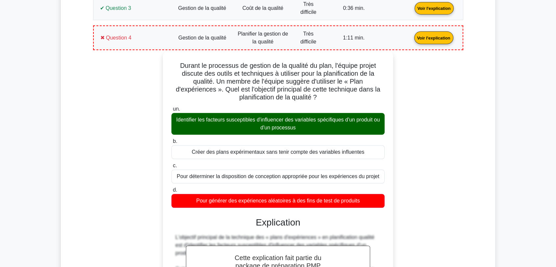
drag, startPoint x: 361, startPoint y: 197, endPoint x: 179, endPoint y: 65, distance: 225.2
click at [179, 65] on div "Durant le processus de gestion de la qualité du plan, l'équipe projet discute d…" at bounding box center [277, 224] width 225 height 340
copy div "Durant le processus de gestion de la qualité du plan, l'équipe projet discute d…"
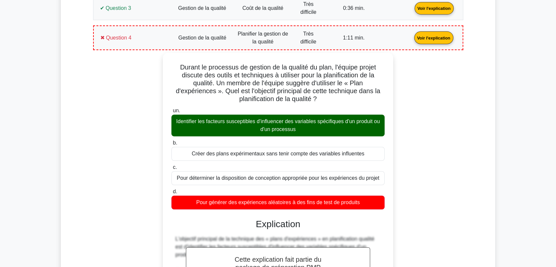
click at [411, 35] on link "Voir l'explication" at bounding box center [433, 38] width 44 height 6
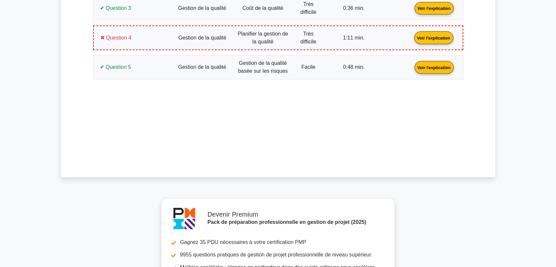
click at [412, 64] on link "Voir l'explication" at bounding box center [434, 67] width 44 height 6
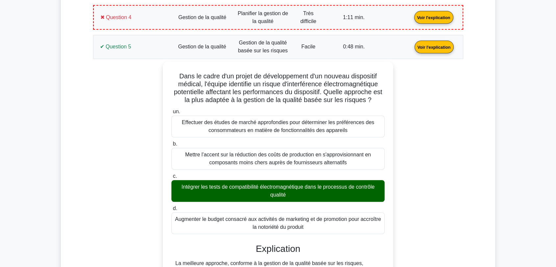
scroll to position [434, 0]
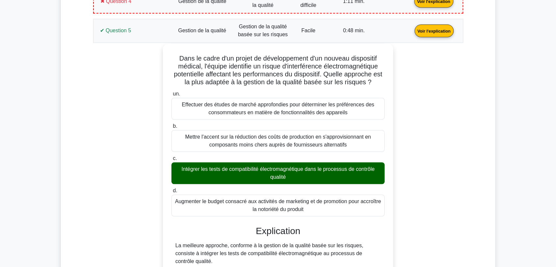
drag, startPoint x: 306, startPoint y: 208, endPoint x: 167, endPoint y: 59, distance: 204.1
copy div "Dans le cadre d'un projet de développement d'un nouveau dispositif médical, l'é…"
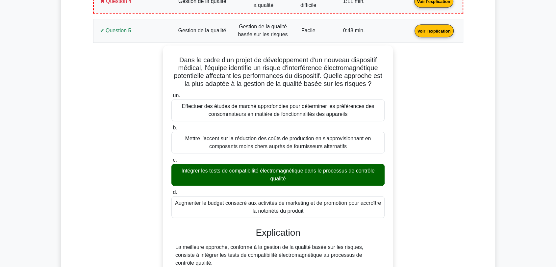
click at [412, 32] on link "Voir l'explication" at bounding box center [434, 31] width 44 height 6
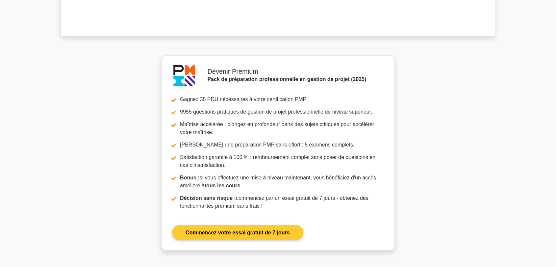
scroll to position [633, 0]
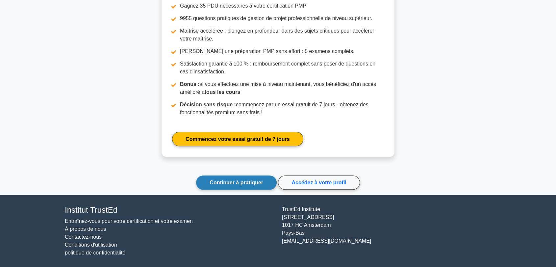
click at [239, 178] on link "Continuer à pratiquer" at bounding box center [236, 182] width 81 height 14
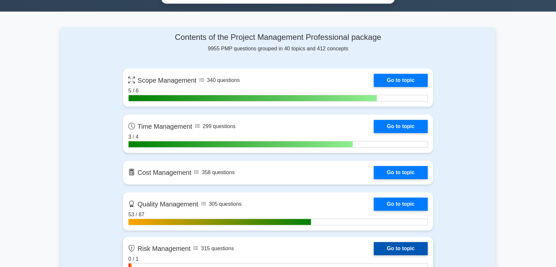
scroll to position [511, 0]
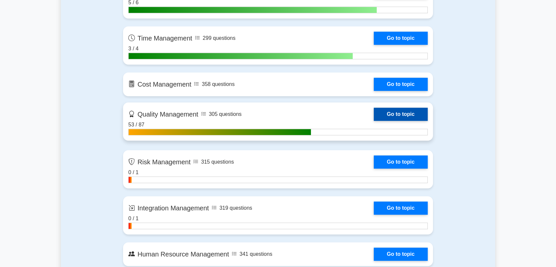
click at [393, 111] on link "Go to topic" at bounding box center [401, 114] width 54 height 13
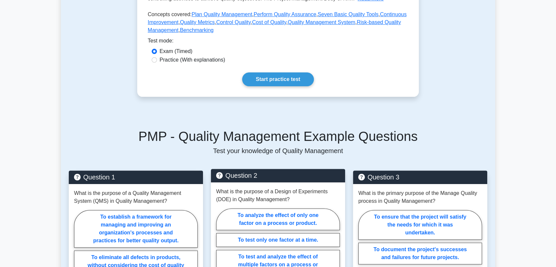
scroll to position [219, 0]
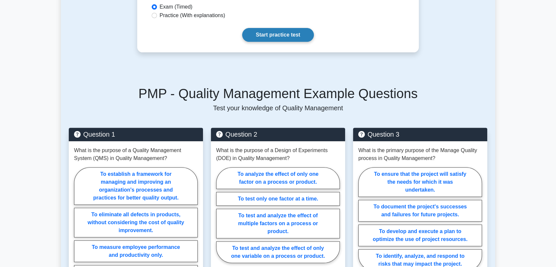
click at [284, 38] on link "Start practice test" at bounding box center [277, 35] width 71 height 14
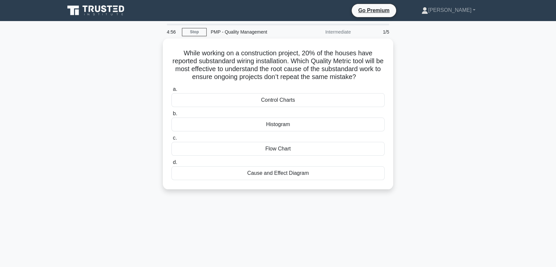
click at [443, 131] on div "While working on a construction project, 20% of the houses have reported substa…" at bounding box center [278, 117] width 434 height 159
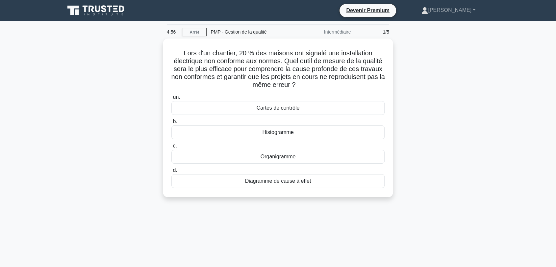
click at [122, 121] on div "Lors d'un chantier, 20 % des maisons ont signalé une installation électrique no…" at bounding box center [278, 121] width 434 height 166
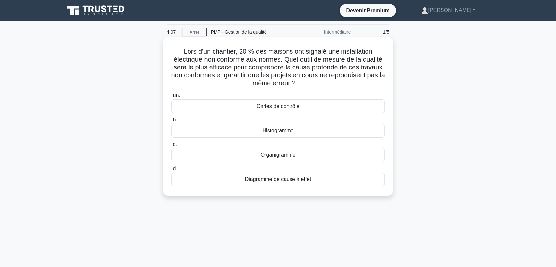
click at [295, 182] on font "Diagramme de cause à effet" at bounding box center [278, 179] width 66 height 6
click at [171, 171] on input "d. Diagramme de cause à effet" at bounding box center [171, 168] width 0 height 4
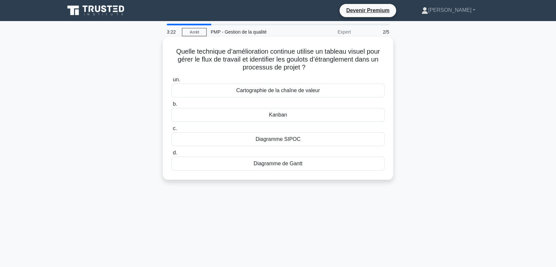
click at [277, 164] on font "Diagramme de Gantt" at bounding box center [278, 163] width 49 height 6
click at [171, 155] on input "d. Diagramme de Gantt" at bounding box center [171, 153] width 0 height 4
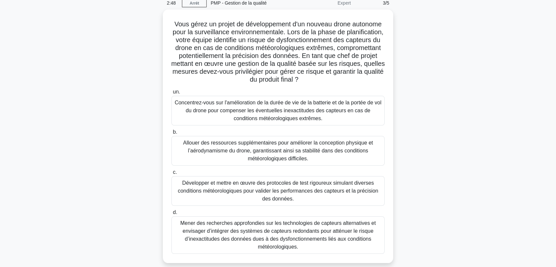
scroll to position [73, 0]
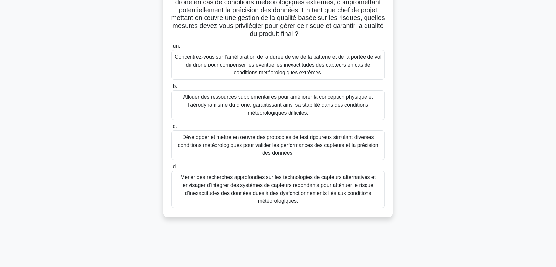
click at [295, 144] on font "Développer et mettre en œuvre des protocoles de test rigoureux simulant diverse…" at bounding box center [278, 144] width 200 height 21
click at [171, 129] on input "c. Développer et mettre en œuvre des protocoles de test rigoureux simulant dive…" at bounding box center [171, 126] width 0 height 4
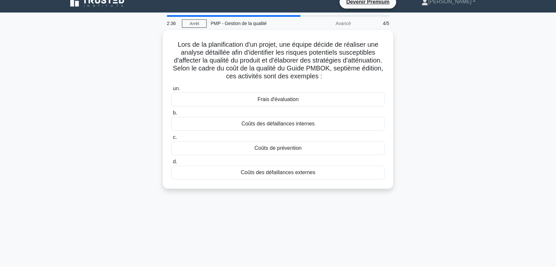
scroll to position [0, 0]
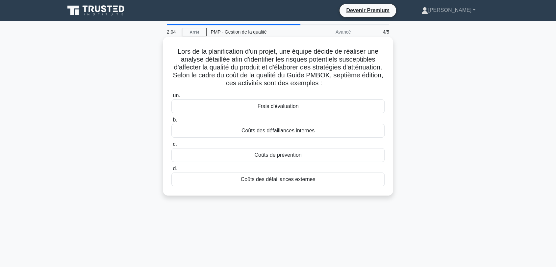
click at [281, 156] on font "Coûts de prévention" at bounding box center [277, 155] width 47 height 6
click at [171, 146] on input "c. Coûts de prévention" at bounding box center [171, 144] width 0 height 4
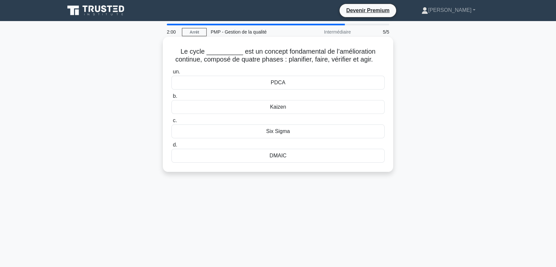
click at [286, 85] on div "PDCA" at bounding box center [277, 83] width 213 height 14
click at [171, 74] on input "un. PDCA" at bounding box center [171, 72] width 0 height 4
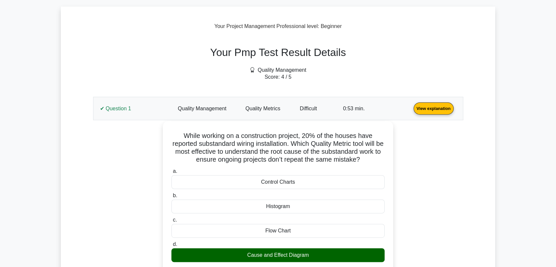
scroll to position [219, 0]
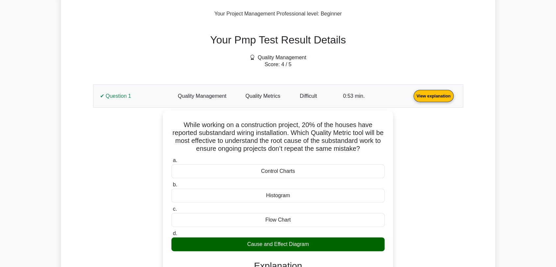
click at [411, 98] on link "View explanation" at bounding box center [433, 96] width 45 height 6
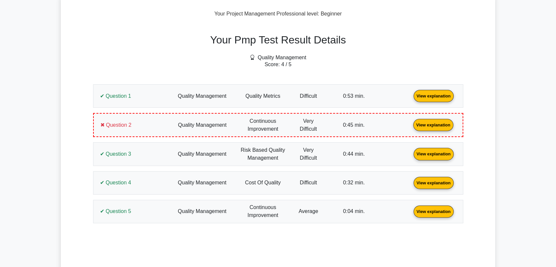
click at [411, 93] on link "View explanation" at bounding box center [433, 96] width 45 height 6
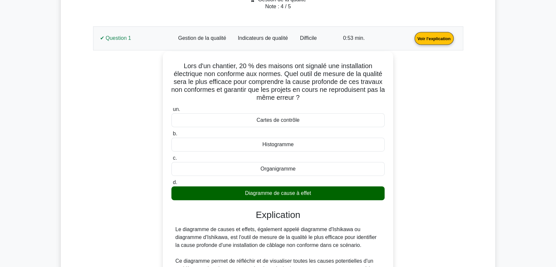
scroll to position [324, 0]
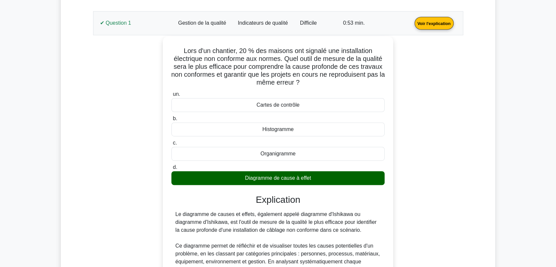
drag, startPoint x: 320, startPoint y: 177, endPoint x: 183, endPoint y: 53, distance: 185.1
click at [183, 53] on div "Lors d'un chantier, 20 % des maisons ont signalé une installation électrique no…" at bounding box center [277, 209] width 225 height 340
copy div "Lors d'un chantier, 20 % des maisons ont signalé une installation électrique no…"
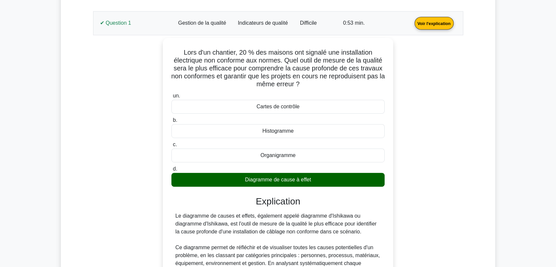
click at [412, 26] on link "Voir l'explication" at bounding box center [434, 23] width 44 height 6
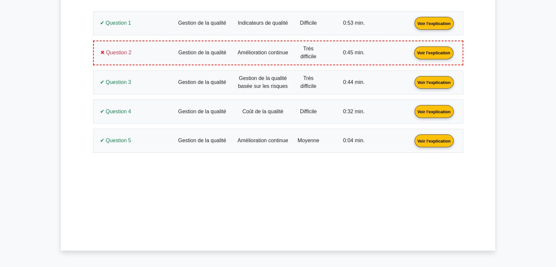
click at [411, 53] on link "Voir l'explication" at bounding box center [433, 52] width 44 height 6
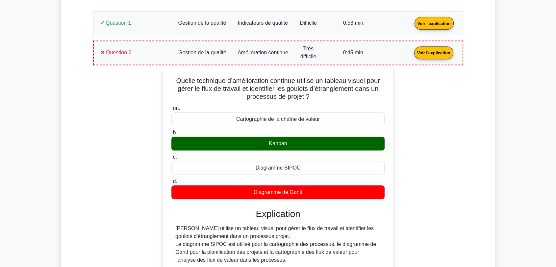
drag, startPoint x: 313, startPoint y: 193, endPoint x: 166, endPoint y: 78, distance: 186.7
click at [166, 78] on div "Quelle technique d’amélioration continue utilise un tableau visuel pour gérer l…" at bounding box center [277, 184] width 225 height 230
copy div "Quelle technique d’amélioration continue utilise un tableau visuel pour gérer l…"
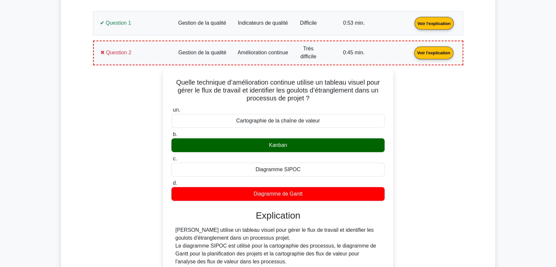
click at [411, 55] on link "Voir l'explication" at bounding box center [433, 52] width 44 height 6
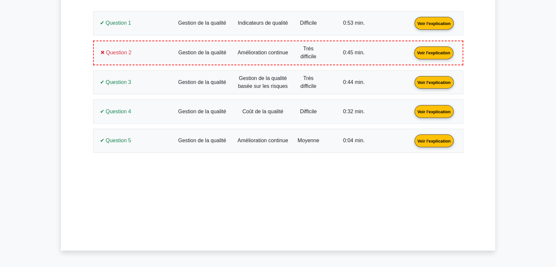
click at [412, 79] on link "Voir l'explication" at bounding box center [434, 82] width 44 height 6
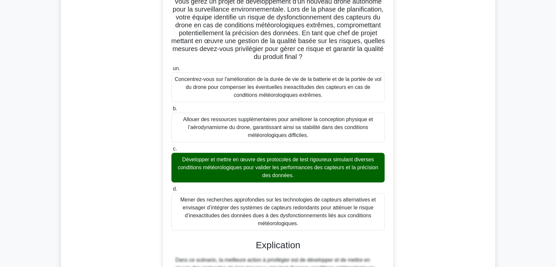
scroll to position [251, 0]
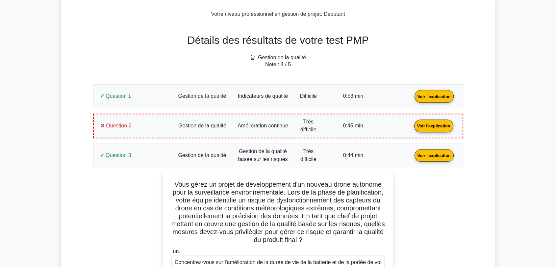
click at [412, 154] on link "Voir l'explication" at bounding box center [434, 155] width 44 height 6
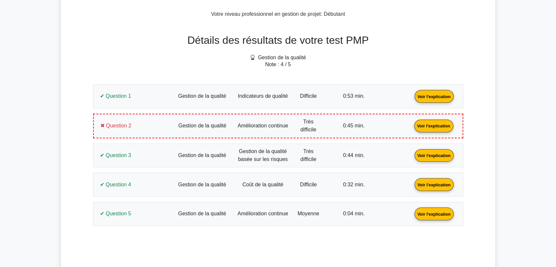
click at [412, 181] on link "Voir l'explication" at bounding box center [434, 184] width 44 height 6
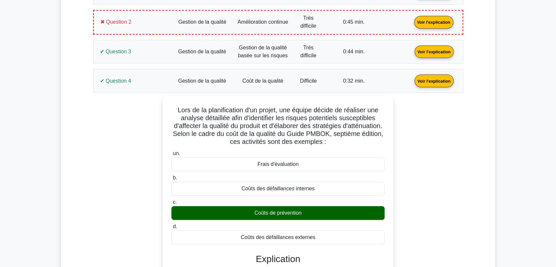
scroll to position [360, 0]
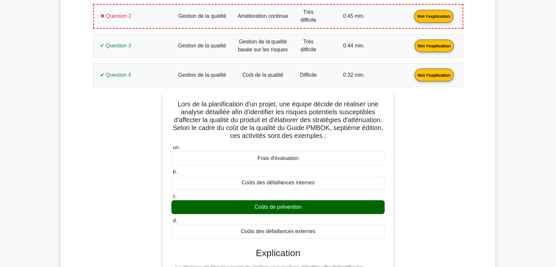
click at [412, 73] on link "Voir l'explication" at bounding box center [434, 75] width 44 height 6
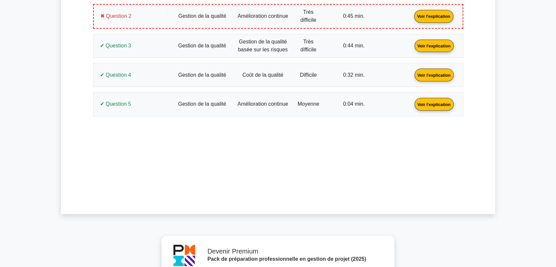
click at [412, 106] on link "Voir l'explication" at bounding box center [434, 104] width 44 height 6
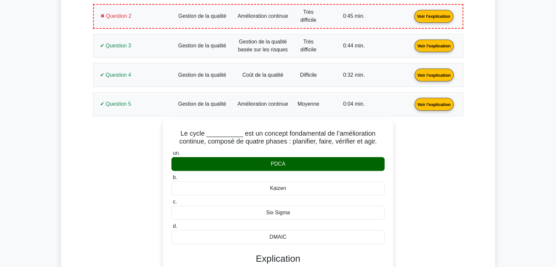
click at [412, 101] on link "Voir l'explication" at bounding box center [434, 104] width 44 height 6
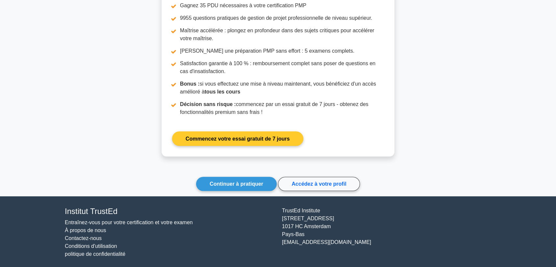
scroll to position [633, 0]
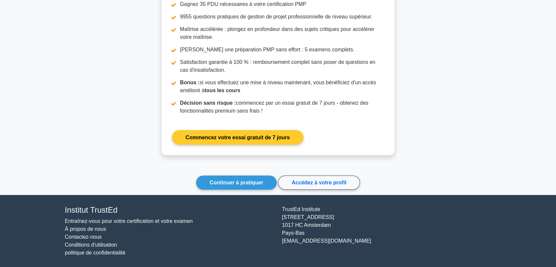
click at [226, 180] on font "Continuer à pratiquer" at bounding box center [236, 183] width 54 height 6
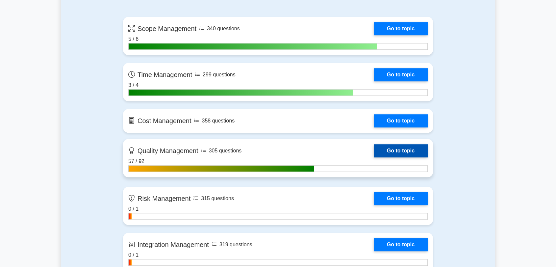
click at [396, 150] on link "Go to topic" at bounding box center [401, 150] width 54 height 13
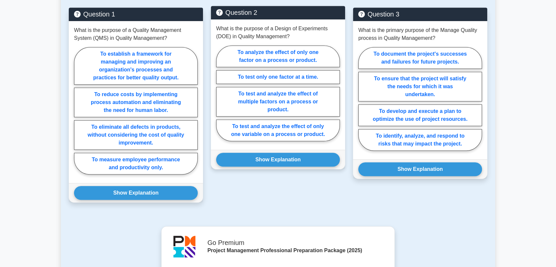
scroll to position [193, 0]
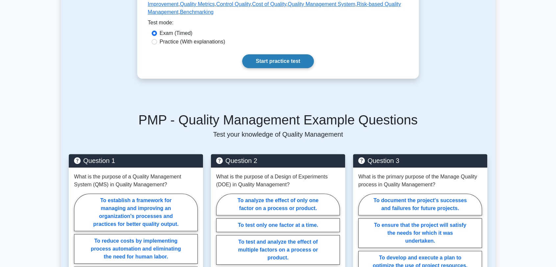
click at [282, 58] on link "Start practice test" at bounding box center [277, 61] width 71 height 14
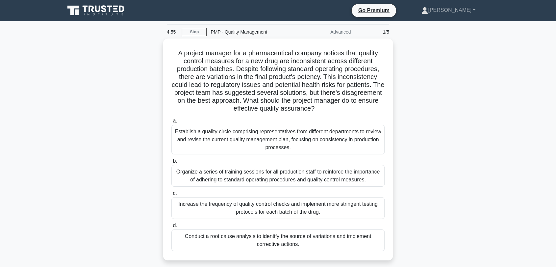
click at [467, 74] on div "A project manager for a pharmaceutical company notices that quality control mea…" at bounding box center [278, 153] width 434 height 230
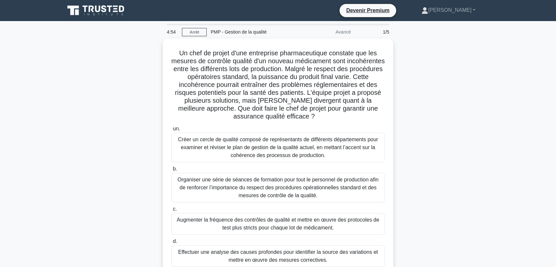
click at [109, 120] on div "Un chef de projet d'une entreprise pharmaceutique constate que les mesures de c…" at bounding box center [278, 160] width 434 height 245
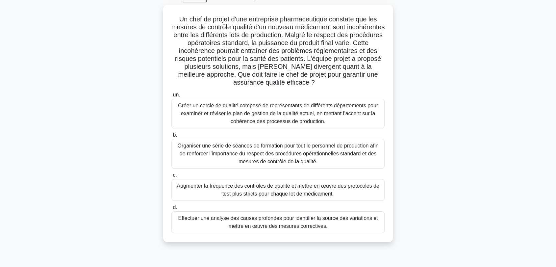
scroll to position [73, 0]
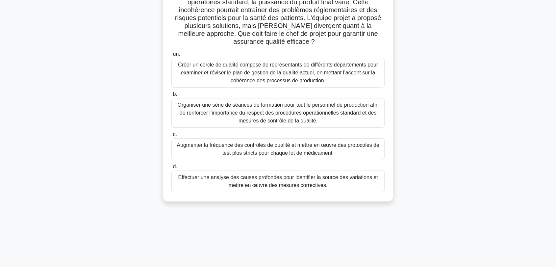
click at [274, 183] on font "Effectuer une analyse des causes profondes pour identifier la source des variat…" at bounding box center [278, 180] width 200 height 13
click at [171, 169] on input "d. Effectuer une analyse des causes profondes pour identifier la source des var…" at bounding box center [171, 166] width 0 height 4
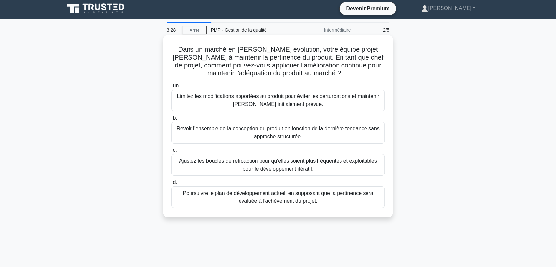
scroll to position [0, 0]
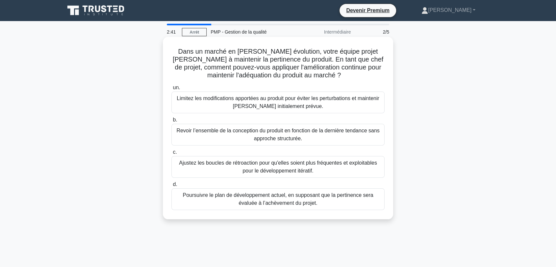
click at [289, 164] on font "Ajustez les boucles de rétroaction pour qu'elles soient plus fréquentes et expl…" at bounding box center [278, 166] width 198 height 13
click at [171, 154] on input "c. Ajustez les boucles de rétroaction pour qu'elles soient plus fréquentes et e…" at bounding box center [171, 152] width 0 height 4
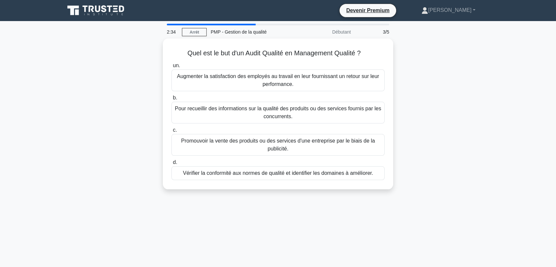
click at [458, 82] on div "Quel est le but d'un Audit Qualité en Management Qualité ? .spinner_0XTQ{transf…" at bounding box center [278, 117] width 434 height 159
drag, startPoint x: 133, startPoint y: 132, endPoint x: 129, endPoint y: 133, distance: 4.2
click at [132, 132] on div "Quel est le but d'un Audit Qualité en Management Qualité ? .spinner_0XTQ{transf…" at bounding box center [278, 117] width 434 height 159
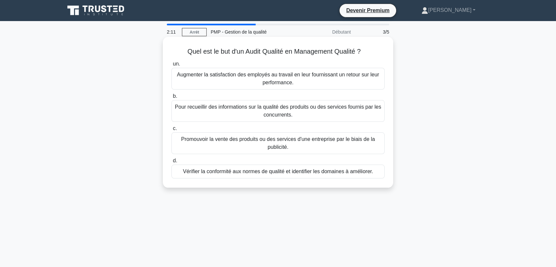
click at [305, 169] on font "Vérifier la conformité aux normes de qualité et identifier les domaines à améli…" at bounding box center [278, 171] width 190 height 6
click at [171, 163] on input "d. Vérifier la conformité aux normes de qualité et identifier les domaines à am…" at bounding box center [171, 161] width 0 height 4
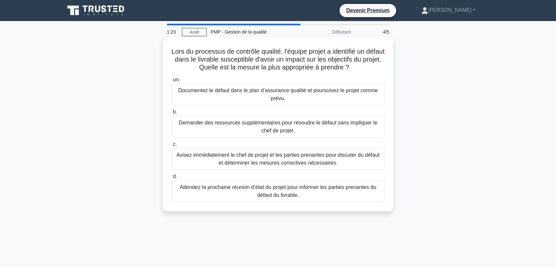
click at [294, 161] on font "Avisez immédiatement le chef de projet et les parties prenantes pour discuter d…" at bounding box center [277, 158] width 203 height 13
click at [171, 146] on input "c. Avisez immédiatement le chef de projet et les parties prenantes pour discute…" at bounding box center [171, 144] width 0 height 4
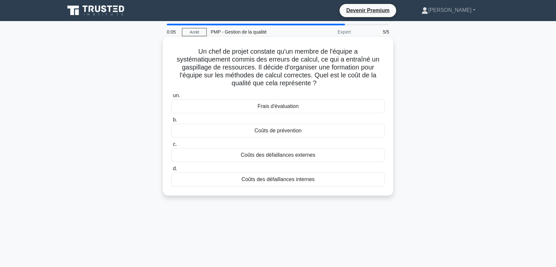
click at [279, 133] on font "Coûts de prévention" at bounding box center [277, 131] width 47 height 6
click at [171, 122] on input "b. Coûts de prévention" at bounding box center [171, 120] width 0 height 4
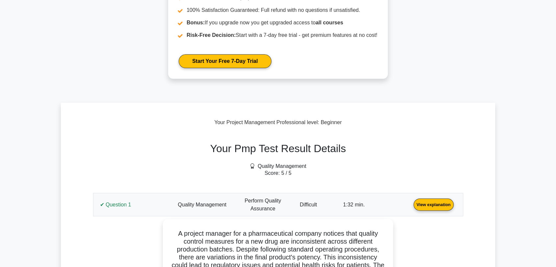
scroll to position [183, 0]
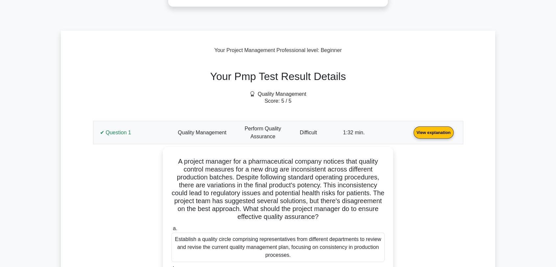
click at [411, 131] on link "View explanation" at bounding box center [433, 132] width 45 height 6
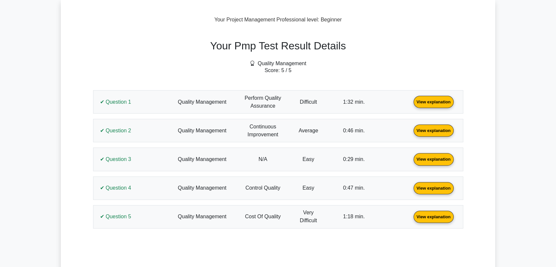
scroll to position [256, 0]
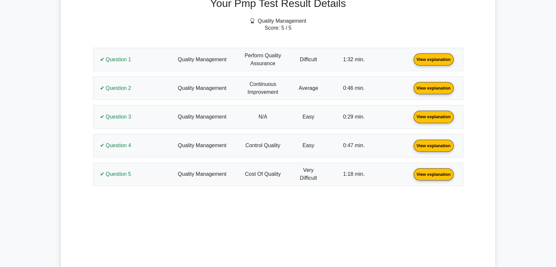
click at [411, 62] on link "View explanation" at bounding box center [433, 59] width 45 height 6
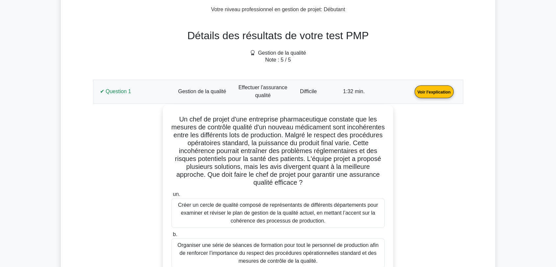
scroll to position [287, 0]
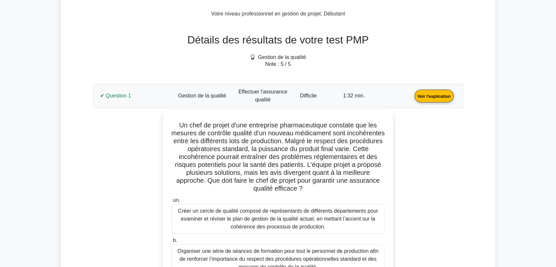
scroll to position [251, 0]
click at [412, 93] on link "Voir l'explication" at bounding box center [434, 96] width 44 height 6
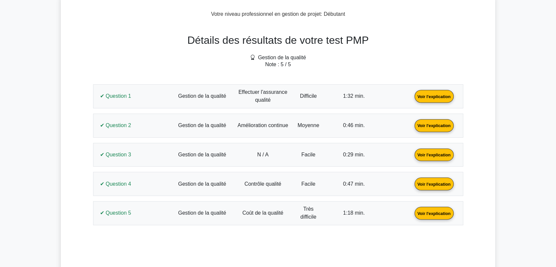
click at [412, 126] on link "Voir l'explication" at bounding box center [434, 125] width 44 height 6
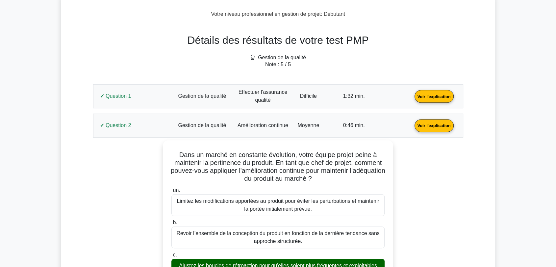
scroll to position [360, 0]
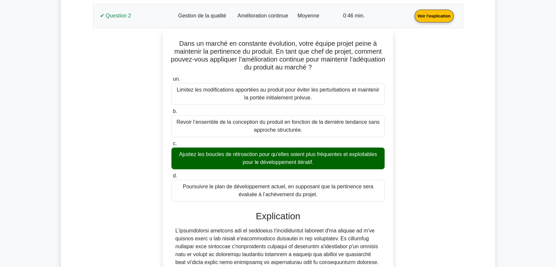
drag, startPoint x: 335, startPoint y: 193, endPoint x: 170, endPoint y: 41, distance: 224.6
click at [170, 41] on div "Dans un marché en constante évolution, votre équipe projet peine à maintenir la…" at bounding box center [277, 245] width 225 height 427
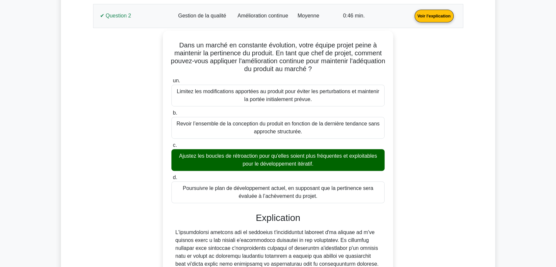
copy div "Dans un marché en constante évolution, votre équipe projet peine à maintenir la…"
click at [412, 13] on link "Voir l'explication" at bounding box center [434, 15] width 44 height 6
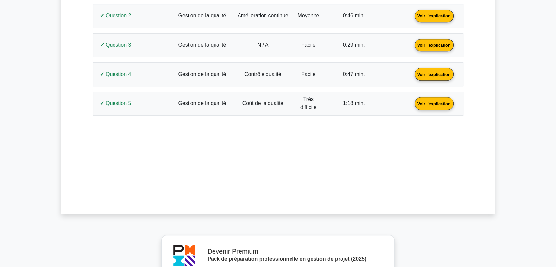
click at [412, 47] on link "Voir l'explication" at bounding box center [434, 45] width 44 height 6
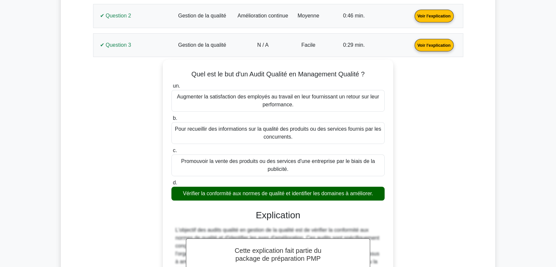
click at [412, 47] on link "Voir l'explication" at bounding box center [434, 45] width 44 height 6
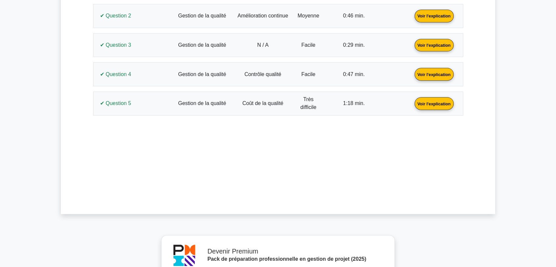
click at [412, 77] on link "Voir l'explication" at bounding box center [434, 74] width 44 height 6
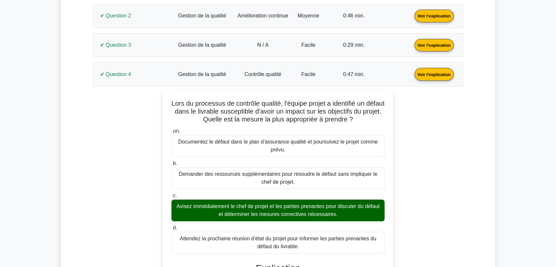
click at [412, 71] on link "Voir l'explication" at bounding box center [434, 74] width 44 height 6
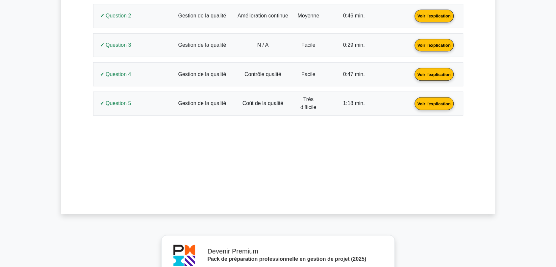
click at [412, 106] on link "Voir l'explication" at bounding box center [434, 103] width 44 height 6
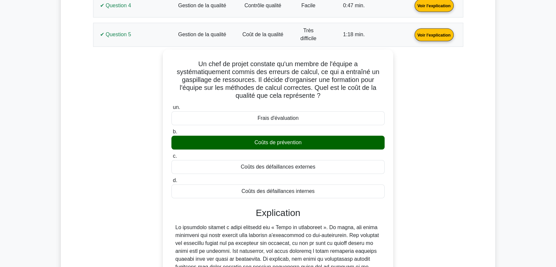
scroll to position [434, 0]
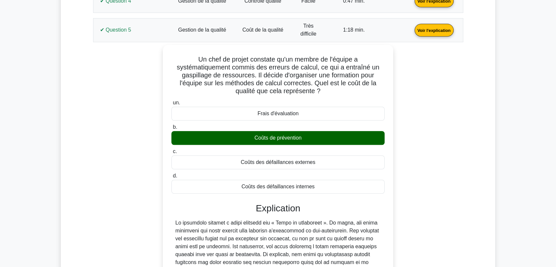
click at [412, 33] on link "Voir l'explication" at bounding box center [434, 30] width 44 height 6
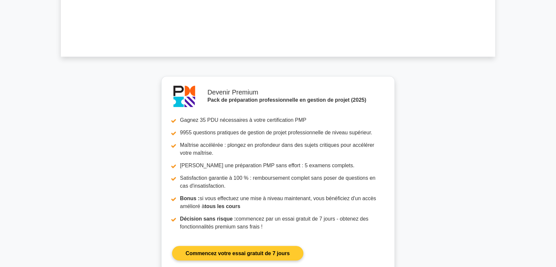
scroll to position [633, 0]
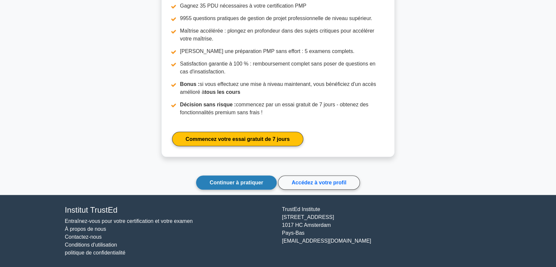
click at [250, 180] on font "Continuer à pratiquer" at bounding box center [236, 183] width 54 height 6
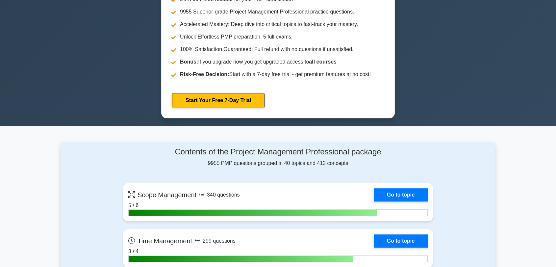
scroll to position [438, 0]
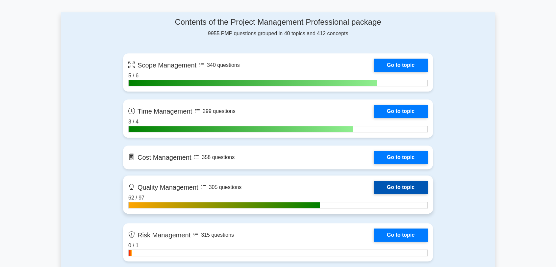
click at [398, 185] on link "Go to topic" at bounding box center [401, 187] width 54 height 13
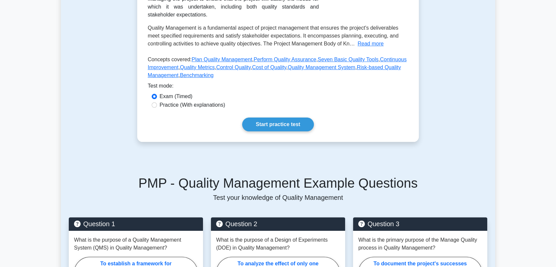
scroll to position [219, 0]
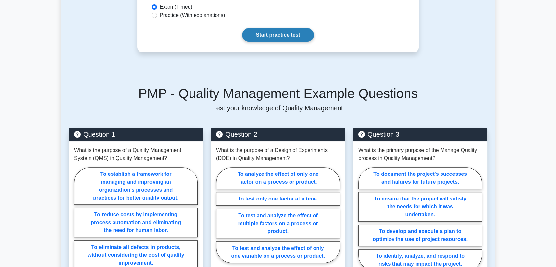
click at [292, 39] on link "Start practice test" at bounding box center [277, 35] width 71 height 14
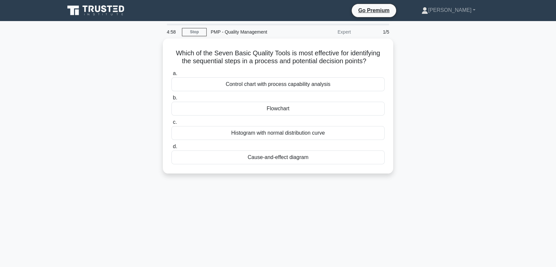
click at [453, 107] on div "Which of the Seven Basic Quality Tools is most effective for identifying the se…" at bounding box center [278, 109] width 434 height 143
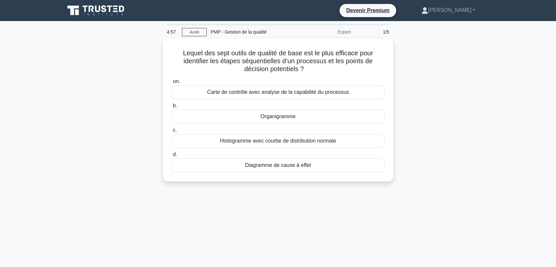
click at [114, 128] on div "Lequel des sept outils de qualité de base est le plus efficace pour identifier …" at bounding box center [278, 113] width 434 height 151
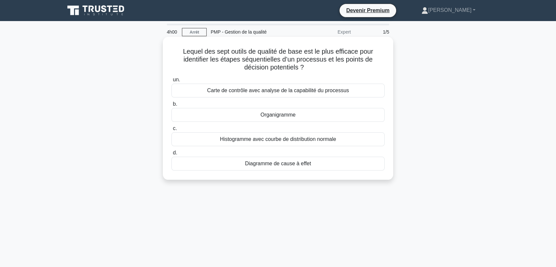
click at [279, 91] on font "Carte de contrôle avec analyse de la capabilité du processus" at bounding box center [278, 90] width 142 height 6
click at [171, 82] on input "un. Carte de contrôle avec analyse de la capabilité du processus" at bounding box center [171, 80] width 0 height 4
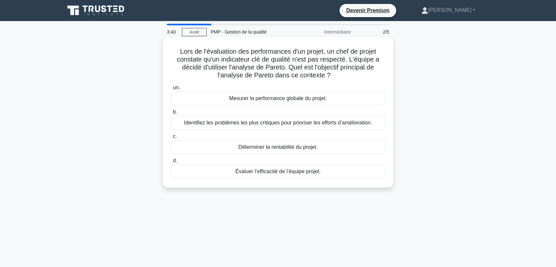
click at [239, 122] on font "Identifiez les problèmes les plus critiques pour prioriser les efforts d’amélio…" at bounding box center [278, 123] width 188 height 6
click at [171, 114] on input "b. Identifiez les problèmes les plus critiques pour prioriser les efforts d’amé…" at bounding box center [171, 112] width 0 height 4
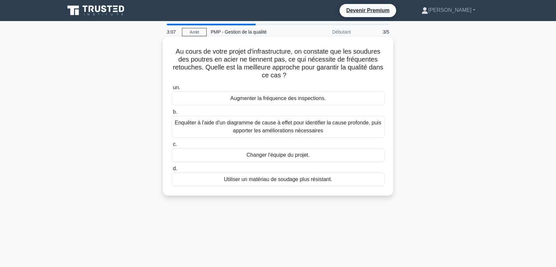
click at [289, 132] on font "Enquêter à l'aide d'un diagramme de cause à effet pour identifier la cause prof…" at bounding box center [278, 126] width 207 height 13
click at [171, 114] on input "b. Enquêter à l'aide d'un diagramme de cause à effet pour identifier la cause p…" at bounding box center [171, 112] width 0 height 4
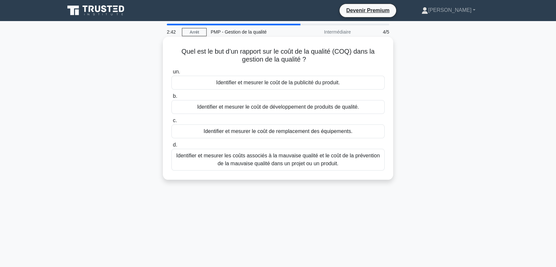
click at [253, 163] on font "Identifier et mesurer les coûts associés à la mauvaise qualité et le coût de la…" at bounding box center [278, 159] width 204 height 13
click at [171, 147] on input "d. Identifier et mesurer les coûts associés à la mauvaise qualité et le coût de…" at bounding box center [171, 145] width 0 height 4
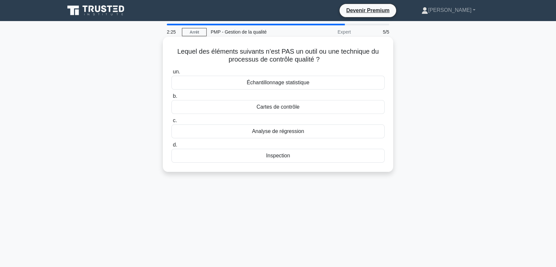
drag, startPoint x: 304, startPoint y: 133, endPoint x: 247, endPoint y: 136, distance: 56.7
click at [247, 136] on div "Analyse de régression" at bounding box center [277, 131] width 213 height 14
copy font "Analyse de régression"
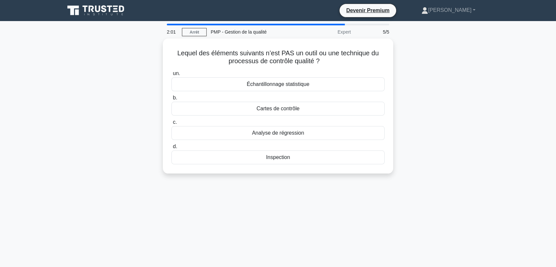
click at [426, 135] on div "Lequel des éléments suivants n’est PAS un outil ou une technique du processus d…" at bounding box center [278, 109] width 434 height 143
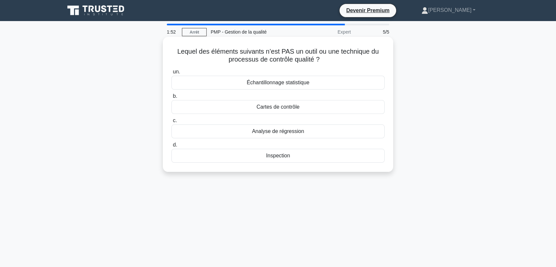
click at [268, 132] on font "Analyse de régression" at bounding box center [278, 131] width 52 height 6
click at [171, 123] on input "c. Analyse de régression" at bounding box center [171, 120] width 0 height 4
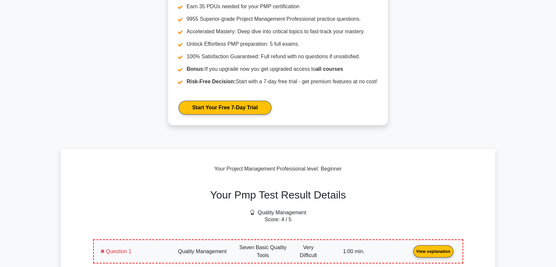
scroll to position [183, 0]
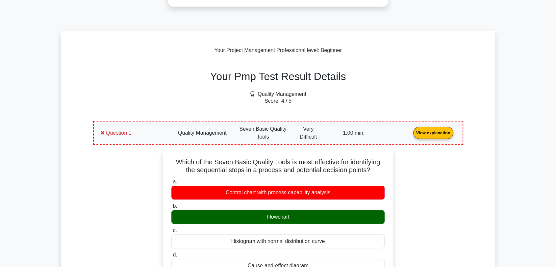
click at [410, 130] on link "View explanation" at bounding box center [432, 133] width 45 height 6
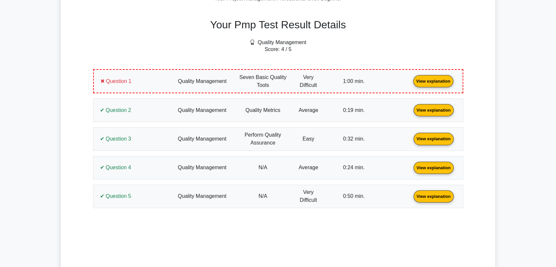
scroll to position [292, 0]
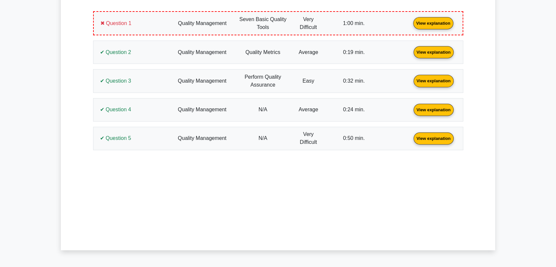
click at [410, 26] on link "View explanation" at bounding box center [432, 23] width 45 height 6
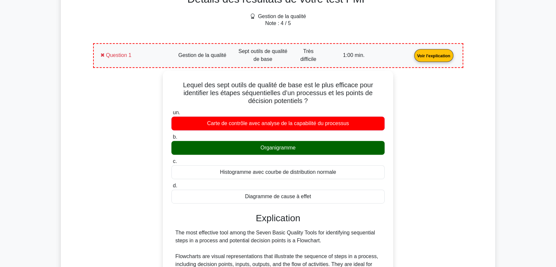
scroll to position [324, 0]
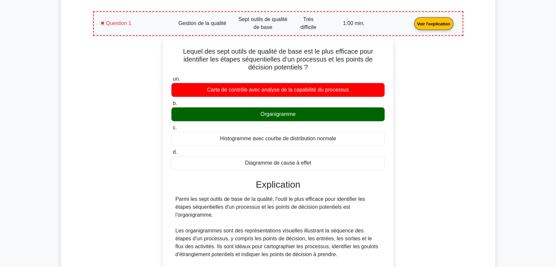
drag, startPoint x: 318, startPoint y: 161, endPoint x: 170, endPoint y: 49, distance: 185.0
click at [170, 49] on div "Lequel des sept outils de qualité de base est le plus efficace pour identifier …" at bounding box center [277, 236] width 225 height 395
copy div "Lequel des sept outils de qualité de base est le plus efficace pour identifier …"
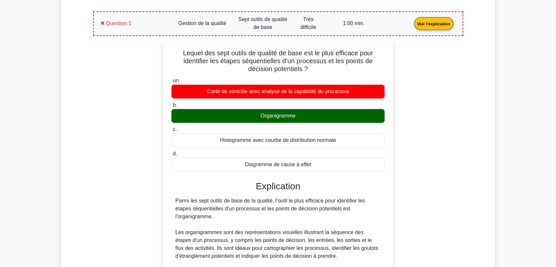
click at [411, 20] on link "Voir l'explication" at bounding box center [433, 23] width 44 height 6
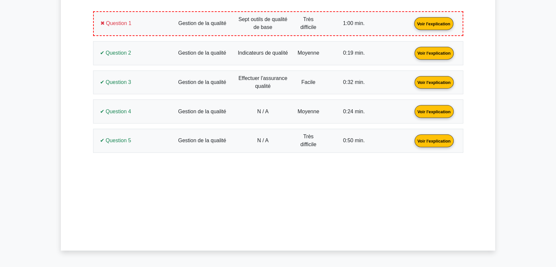
click at [412, 55] on link "Voir l'explication" at bounding box center [434, 53] width 44 height 6
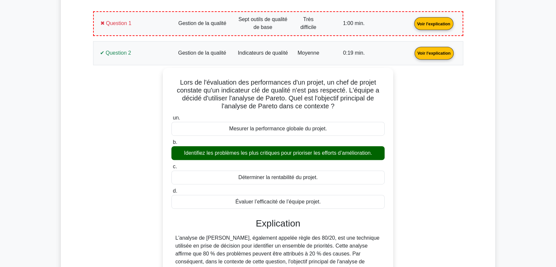
click at [412, 55] on link "Voir l'explication" at bounding box center [434, 53] width 44 height 6
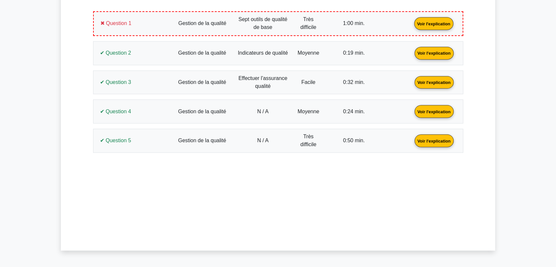
click at [412, 79] on link "Voir l'explication" at bounding box center [434, 82] width 44 height 6
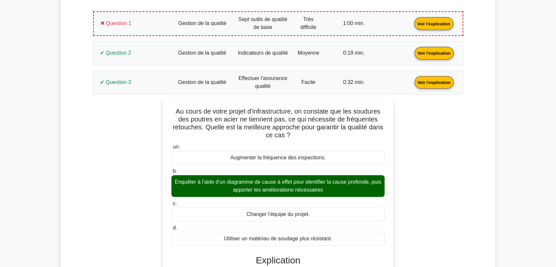
click at [412, 51] on link "Voir l'explication" at bounding box center [434, 53] width 44 height 6
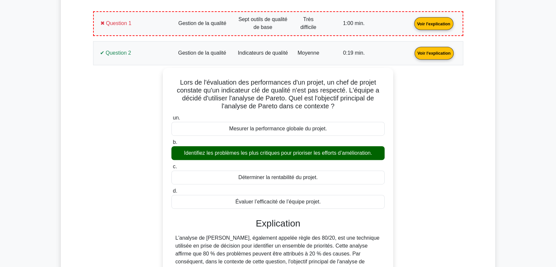
click at [412, 55] on link "Voir l'explication" at bounding box center [434, 53] width 44 height 6
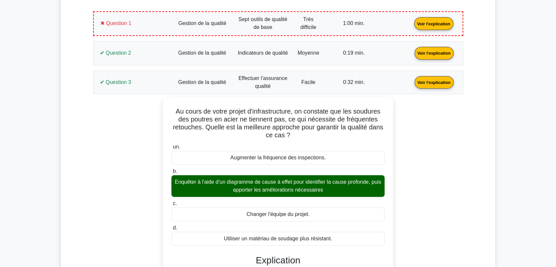
click at [412, 84] on link "Voir l'explication" at bounding box center [434, 82] width 44 height 6
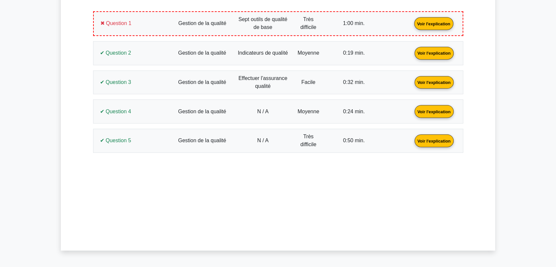
click at [412, 108] on link "Voir l'explication" at bounding box center [434, 111] width 44 height 6
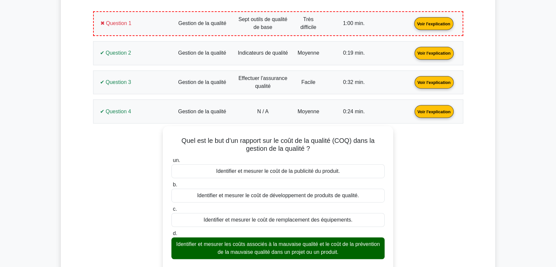
click at [412, 110] on link "Voir l'explication" at bounding box center [434, 111] width 44 height 6
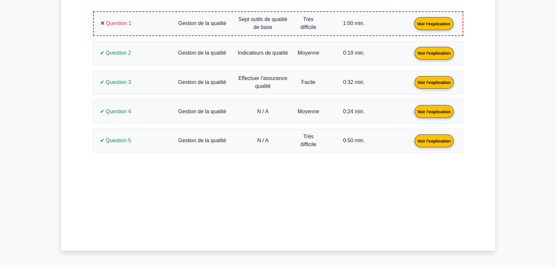
click at [412, 137] on link "Voir l'explication" at bounding box center [434, 140] width 44 height 6
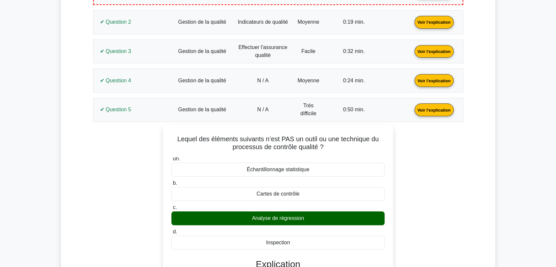
scroll to position [397, 0]
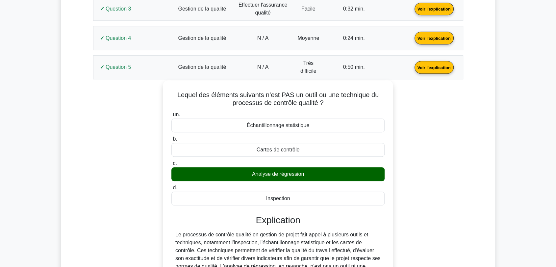
drag, startPoint x: 308, startPoint y: 200, endPoint x: 168, endPoint y: 88, distance: 179.3
click at [168, 88] on div "Lequel des éléments suivants n’est PAS un outil ou une technique du processus d…" at bounding box center [277, 205] width 225 height 245
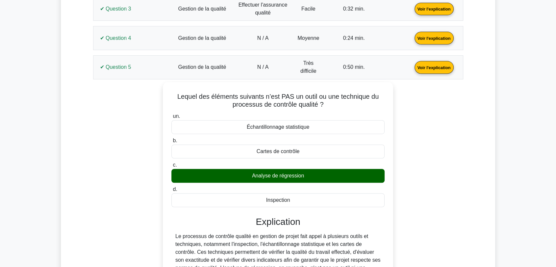
copy div "Lequel des éléments suivants n’est PAS un outil ou une technique du processus d…"
click at [412, 67] on link "Voir l'explication" at bounding box center [434, 67] width 44 height 6
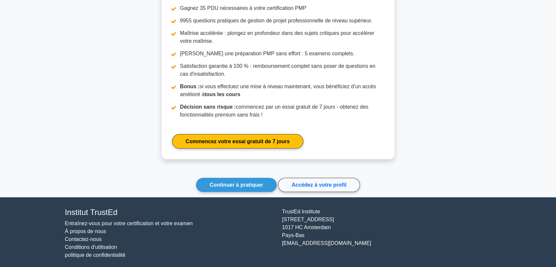
scroll to position [633, 0]
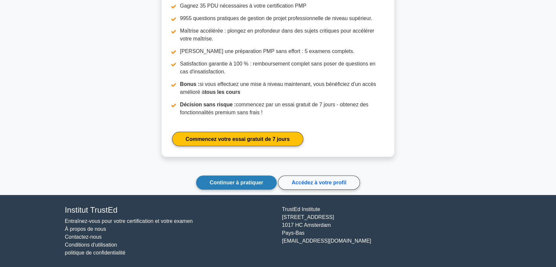
click at [239, 182] on font "Continuer à pratiquer" at bounding box center [236, 183] width 54 height 6
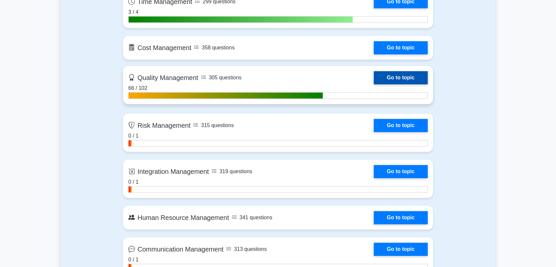
click at [394, 75] on link "Go to topic" at bounding box center [401, 77] width 54 height 13
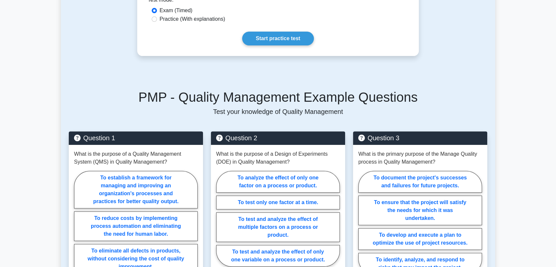
scroll to position [219, 0]
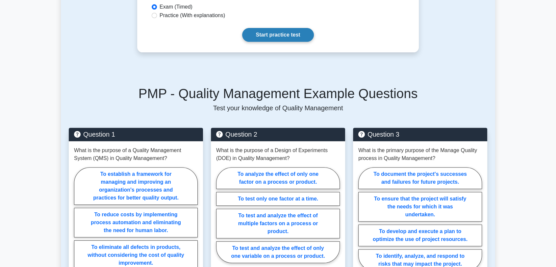
drag, startPoint x: 288, startPoint y: 36, endPoint x: 295, endPoint y: 35, distance: 7.3
click at [288, 35] on link "Start practice test" at bounding box center [277, 35] width 71 height 14
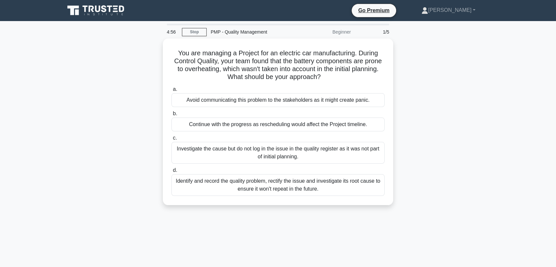
click at [451, 83] on div "You are managing a Project for an electric car manufacturing. During Control Qu…" at bounding box center [278, 125] width 434 height 174
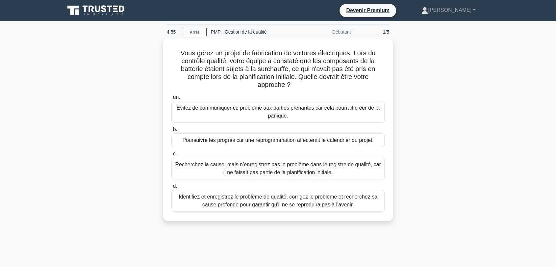
click at [101, 157] on div "Vous gérez un projet de fabrication de voitures électriques. Lors du contrôle q…" at bounding box center [278, 133] width 434 height 190
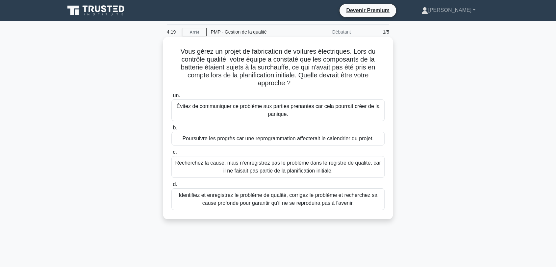
click at [279, 199] on font "Identifiez et enregistrez le problème de qualité, corrigez le problème et reche…" at bounding box center [278, 198] width 199 height 13
click at [171, 186] on input "d. Identifiez et enregistrez le problème de qualité, corrigez le problème et re…" at bounding box center [171, 184] width 0 height 4
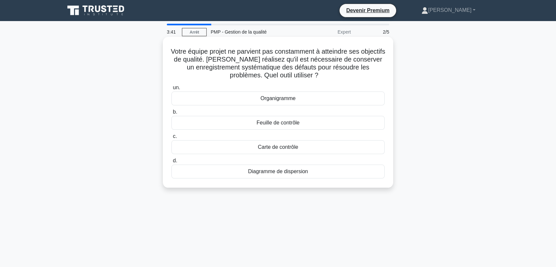
click at [263, 124] on font "Feuille de contrôle" at bounding box center [278, 123] width 43 height 6
click at [171, 114] on input "b. Feuille de contrôle" at bounding box center [171, 112] width 0 height 4
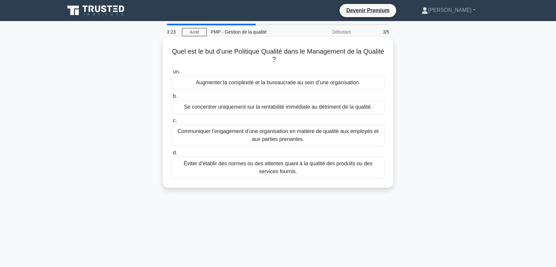
click at [304, 134] on font "Communiquer l’engagement d’une organisation en matière de qualité aux employés …" at bounding box center [277, 134] width 201 height 13
click at [171, 123] on input "c. Communiquer l’engagement d’une organisation en matière de qualité aux employ…" at bounding box center [171, 120] width 0 height 4
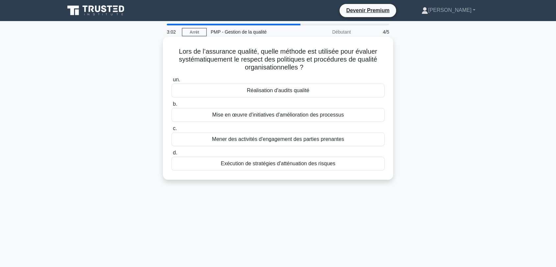
click at [261, 92] on font "Réalisation d'audits qualité" at bounding box center [278, 90] width 62 height 6
click at [171, 82] on input "un. Réalisation d'audits qualité" at bounding box center [171, 80] width 0 height 4
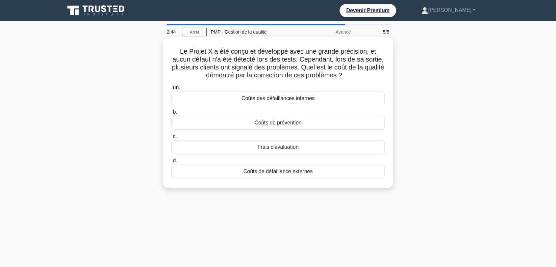
click at [275, 174] on font "Coûts de défaillance externes" at bounding box center [277, 171] width 69 height 6
click at [171, 163] on input "d. Coûts de défaillance externes" at bounding box center [171, 161] width 0 height 4
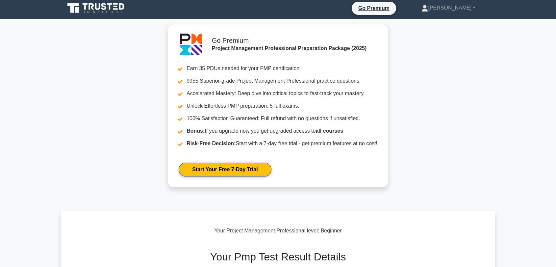
scroll to position [146, 0]
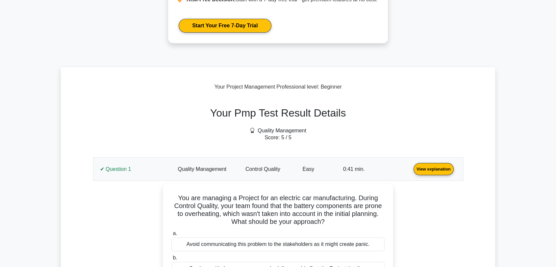
click at [411, 166] on link "View explanation" at bounding box center [433, 169] width 45 height 6
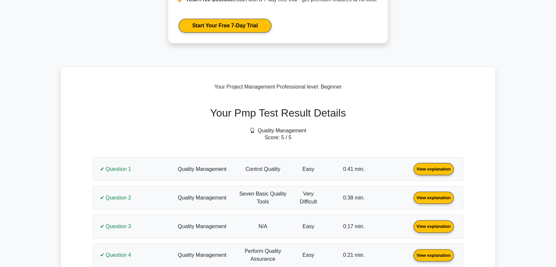
scroll to position [256, 0]
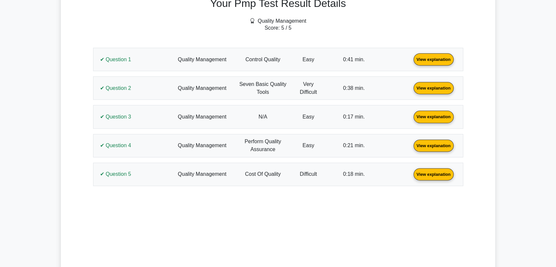
click at [411, 57] on link "View explanation" at bounding box center [433, 59] width 45 height 6
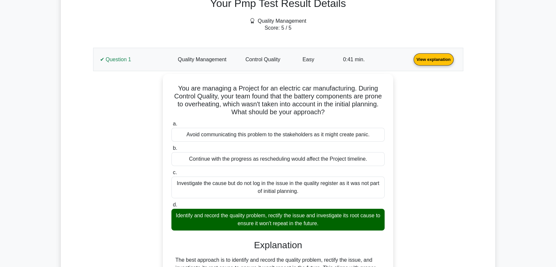
click at [451, 108] on div "You are managing a Project for an electric car manufacturing. During Control Qu…" at bounding box center [278, 227] width 362 height 306
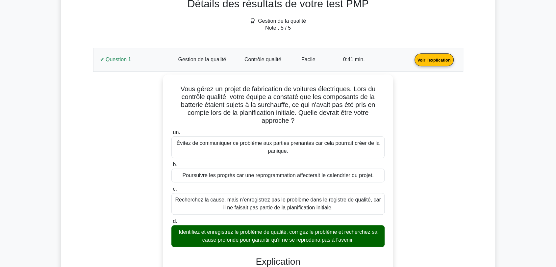
click at [29, 119] on main "Devenir Premium Pack de préparation professionnelle en gestion de projet (2025)…" at bounding box center [278, 262] width 556 height 1057
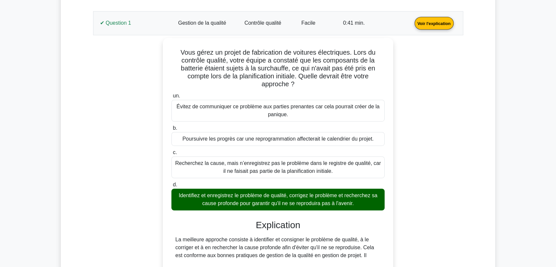
click at [412, 26] on link "Voir l'explication" at bounding box center [434, 23] width 44 height 6
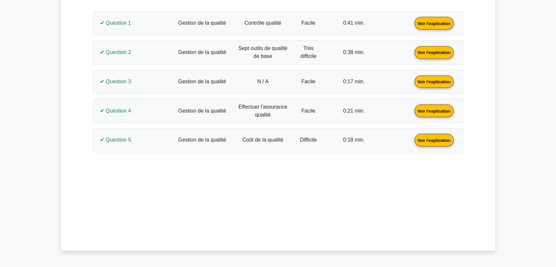
click at [412, 55] on link "Voir l'explication" at bounding box center [434, 52] width 44 height 6
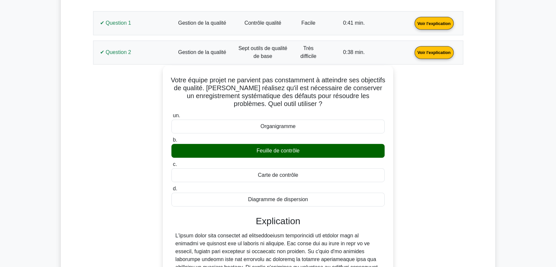
drag, startPoint x: 312, startPoint y: 199, endPoint x: 175, endPoint y: 77, distance: 182.6
click at [175, 77] on div "Votre équipe projet ne parvient pas constamment à atteindre ses objectifs de qu…" at bounding box center [277, 222] width 225 height 308
copy div "Votre équipe projet ne parvient pas constamment à atteindre ses objectifs de qu…"
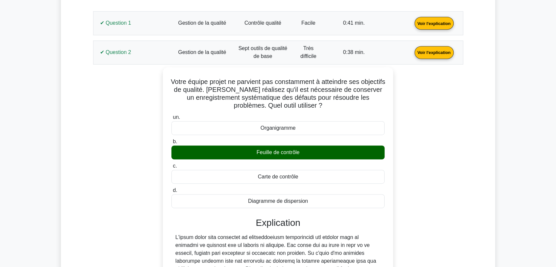
drag, startPoint x: 60, startPoint y: 130, endPoint x: 68, endPoint y: 116, distance: 16.4
click at [60, 130] on main "Devenir Premium Pack de préparation professionnelle en gestion de projet (2025)…" at bounding box center [278, 242] width 556 height 1090
click at [412, 55] on link "Voir l'explication" at bounding box center [434, 52] width 44 height 6
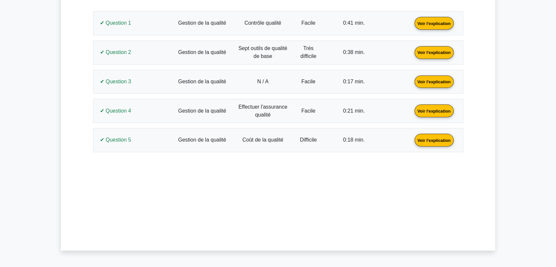
drag, startPoint x: 132, startPoint y: 74, endPoint x: 135, endPoint y: 78, distance: 5.1
click at [412, 78] on link "Voir l'explication" at bounding box center [434, 81] width 44 height 6
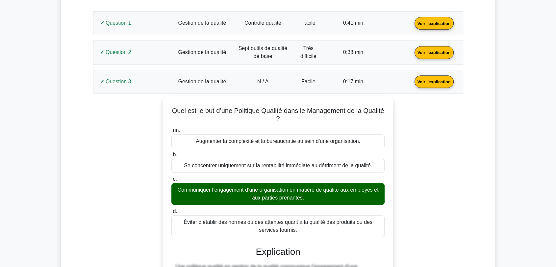
click at [412, 82] on link "Voir l'explication" at bounding box center [434, 81] width 44 height 6
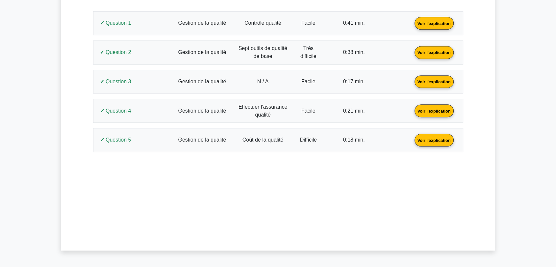
click at [412, 113] on link "Voir l'explication" at bounding box center [434, 111] width 44 height 6
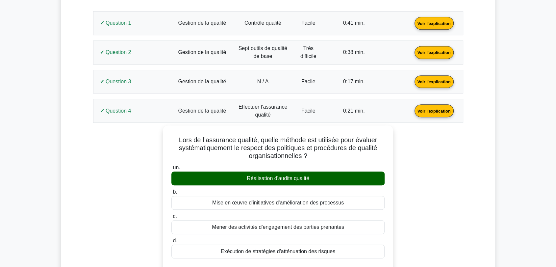
click at [412, 108] on link "Voir l'explication" at bounding box center [434, 111] width 44 height 6
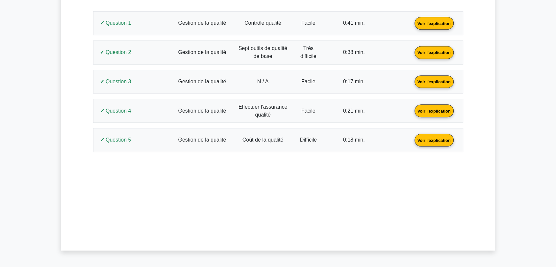
click at [412, 137] on link "Voir l'explication" at bounding box center [434, 140] width 44 height 6
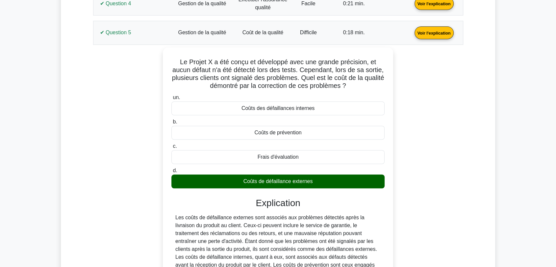
scroll to position [434, 0]
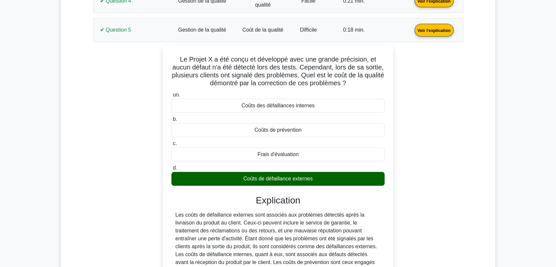
click at [412, 33] on link "Voir l'explication" at bounding box center [434, 30] width 44 height 6
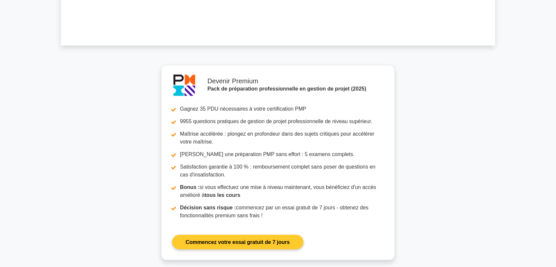
scroll to position [633, 0]
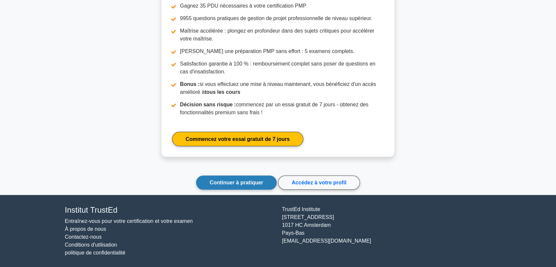
click at [238, 185] on link "Continuer à pratiquer" at bounding box center [236, 182] width 81 height 14
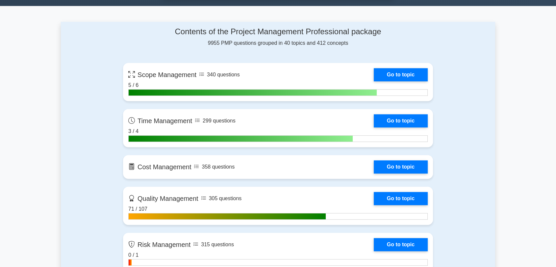
scroll to position [475, 0]
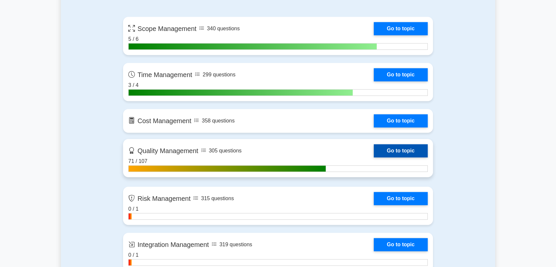
click at [399, 149] on link "Go to topic" at bounding box center [401, 150] width 54 height 13
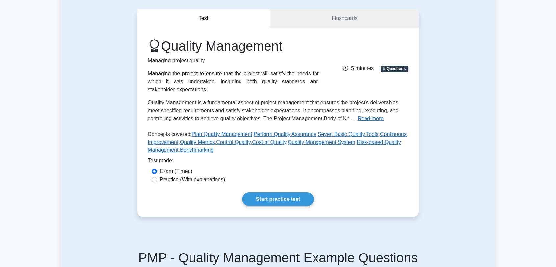
scroll to position [146, 0]
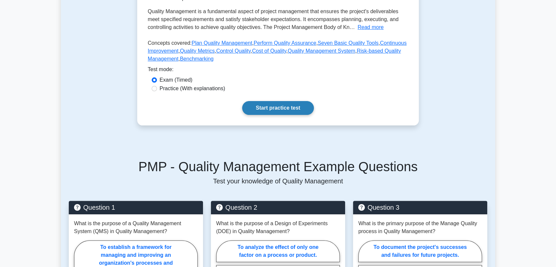
click at [285, 108] on link "Start practice test" at bounding box center [277, 108] width 71 height 14
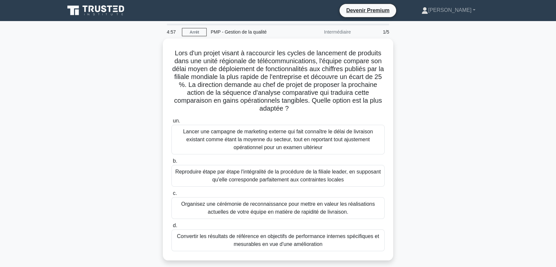
click at [429, 76] on div "Lors d'un projet visant à raccourcir les cycles de lancement de produits dans u…" at bounding box center [278, 153] width 434 height 230
click at [119, 133] on div "Lors d'un projet visant à raccourcir les cycles de lancement de produits dans u…" at bounding box center [278, 153] width 434 height 230
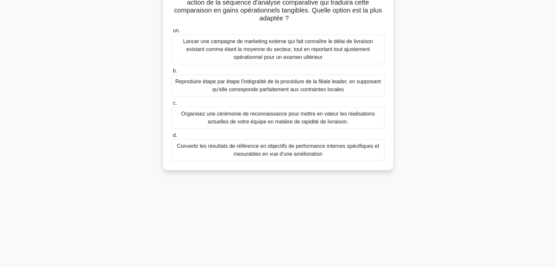
scroll to position [89, 0]
click at [243, 152] on font "Convertir les résultats de référence en objectifs de performance internes spéci…" at bounding box center [278, 149] width 202 height 13
click at [171, 137] on input "d. Convertir les résultats de référence en objectifs de performance internes sp…" at bounding box center [171, 135] width 0 height 4
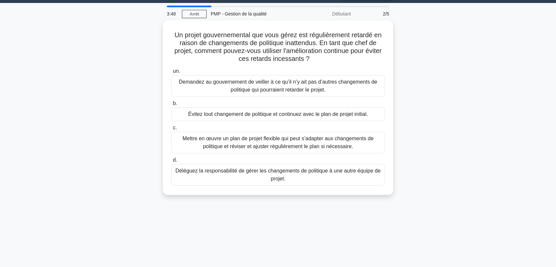
scroll to position [0, 0]
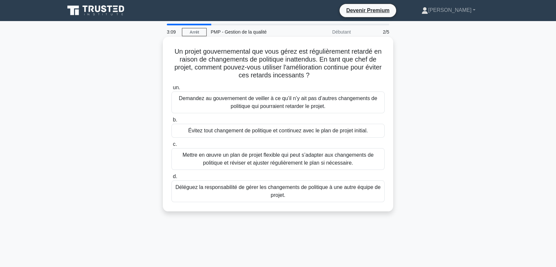
click at [313, 158] on font "Mettre en œuvre un plan de projet flexible qui peut s’adapter aux changements d…" at bounding box center [278, 158] width 191 height 13
click at [171, 146] on input "c. Mettre en œuvre un plan de projet flexible qui peut s’adapter aux changement…" at bounding box center [171, 144] width 0 height 4
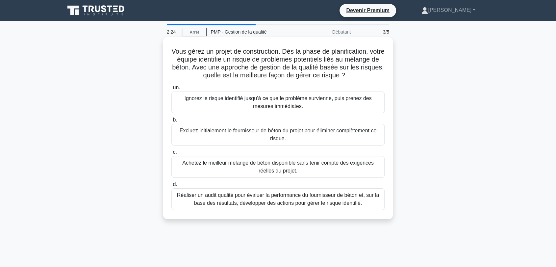
click at [309, 201] on font "Réaliser un audit qualité pour évaluer la performance du fournisseur de béton e…" at bounding box center [278, 198] width 202 height 13
click at [171, 186] on input "d. Réaliser un audit qualité pour évaluer la performance du fournisseur de béto…" at bounding box center [171, 184] width 0 height 4
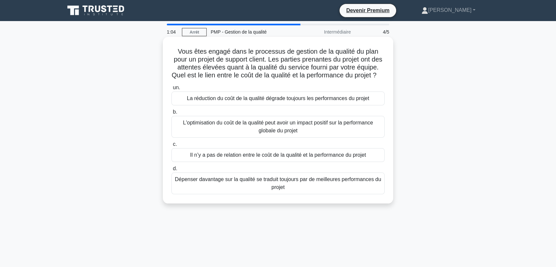
click at [296, 131] on font "L'optimisation du coût de la qualité peut avoir un impact positif sur la perfor…" at bounding box center [278, 126] width 190 height 13
click at [171, 114] on input "b. L'optimisation du coût de la qualité peut avoir un impact positif sur la per…" at bounding box center [171, 112] width 0 height 4
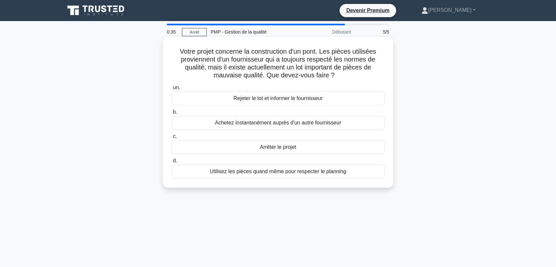
click at [281, 99] on font "Rejeter le lot et informer le fournisseur" at bounding box center [277, 98] width 89 height 6
click at [171, 90] on input "un. Rejeter le lot et informer le fournisseur" at bounding box center [171, 88] width 0 height 4
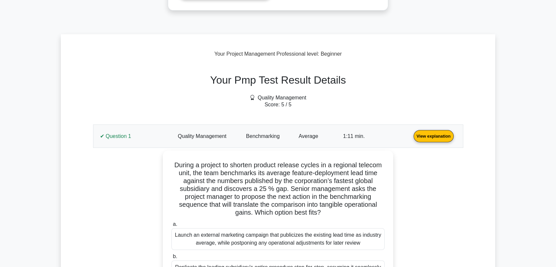
scroll to position [183, 0]
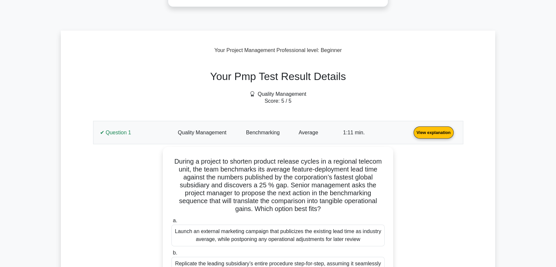
click at [411, 129] on link "View explanation" at bounding box center [433, 132] width 45 height 6
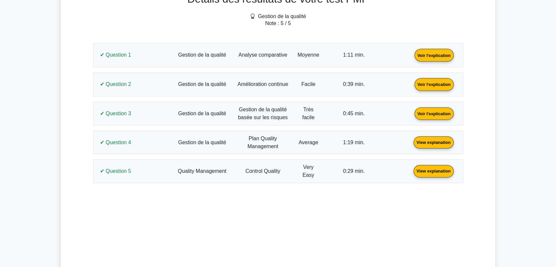
scroll to position [324, 0]
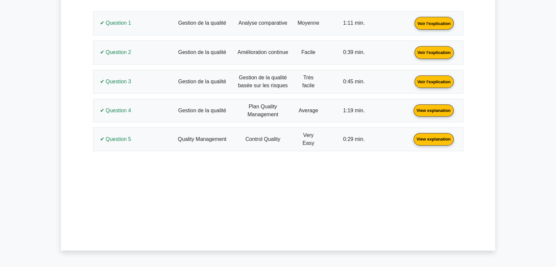
drag, startPoint x: 529, startPoint y: 140, endPoint x: 466, endPoint y: 133, distance: 63.9
click at [529, 140] on main "Devenir Premium Pack de préparation professionnelle en gestion de projet (2025)…" at bounding box center [278, 84] width 556 height 774
click at [412, 23] on link "Voir l'explication" at bounding box center [434, 23] width 44 height 6
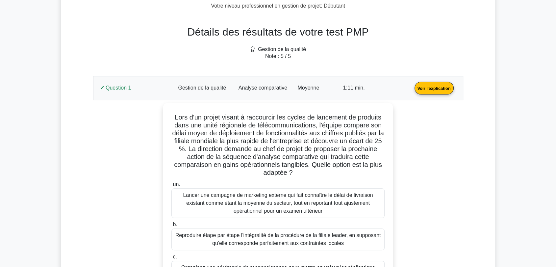
scroll to position [251, 0]
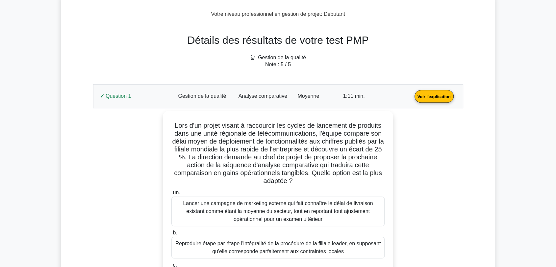
click at [412, 99] on link "Voir l'explication" at bounding box center [434, 96] width 44 height 6
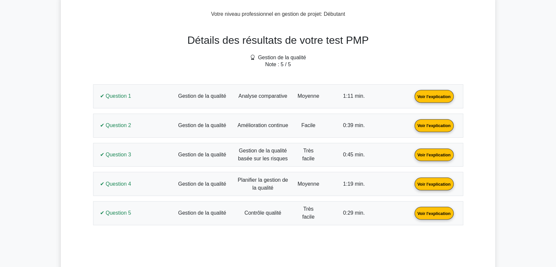
click at [412, 122] on link "Voir l'explication" at bounding box center [434, 125] width 44 height 6
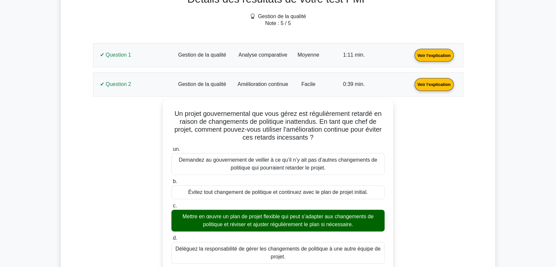
scroll to position [287, 0]
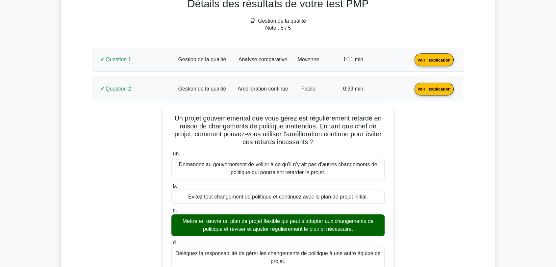
click at [412, 89] on link "Voir l'explication" at bounding box center [434, 89] width 44 height 6
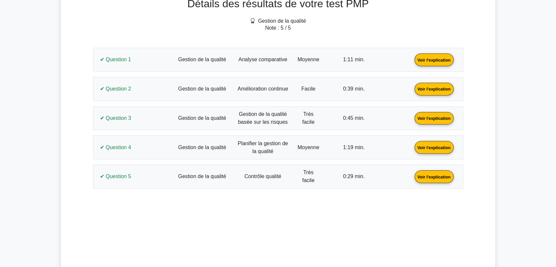
click at [412, 115] on link "Voir l'explication" at bounding box center [434, 118] width 44 height 6
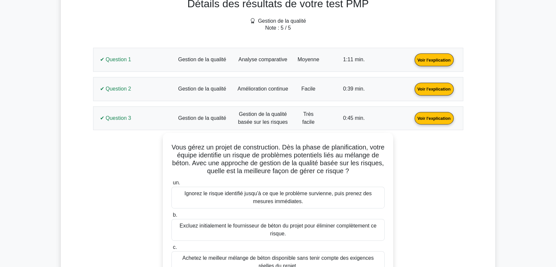
scroll to position [360, 0]
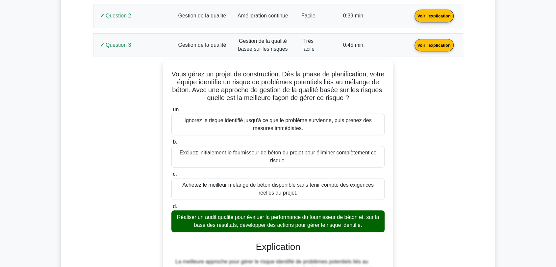
click at [412, 42] on link "Voir l'explication" at bounding box center [434, 45] width 44 height 6
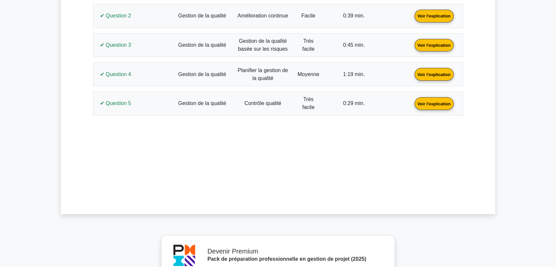
click at [412, 77] on link "Voir l'explication" at bounding box center [434, 74] width 44 height 6
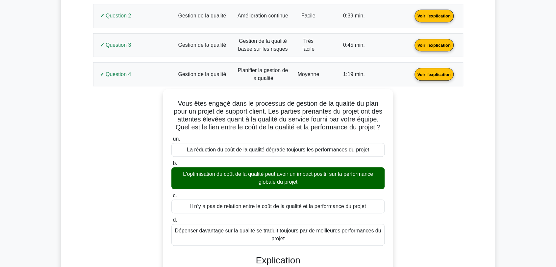
click at [412, 72] on link "Voir l'explication" at bounding box center [434, 74] width 44 height 6
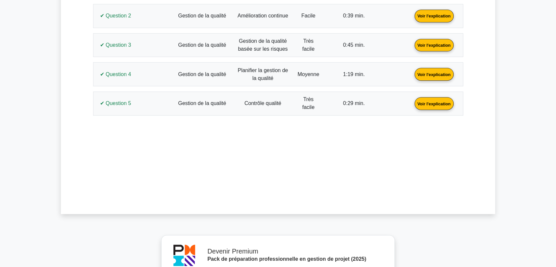
click at [412, 100] on link "Voir l'explication" at bounding box center [434, 103] width 44 height 6
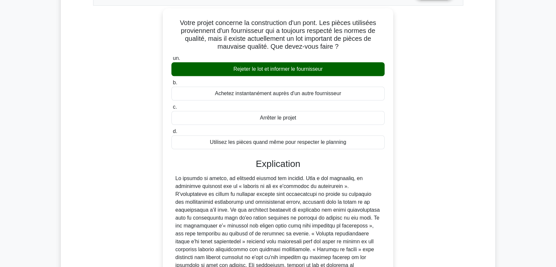
scroll to position [397, 0]
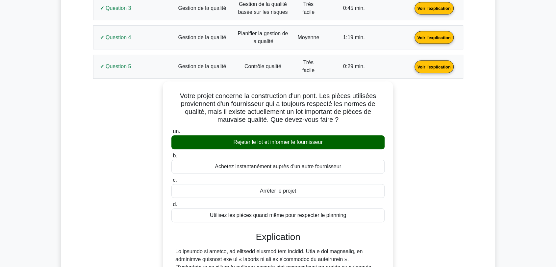
click at [412, 64] on link "Voir l'explication" at bounding box center [434, 66] width 44 height 6
